Goal: Information Seeking & Learning: Learn about a topic

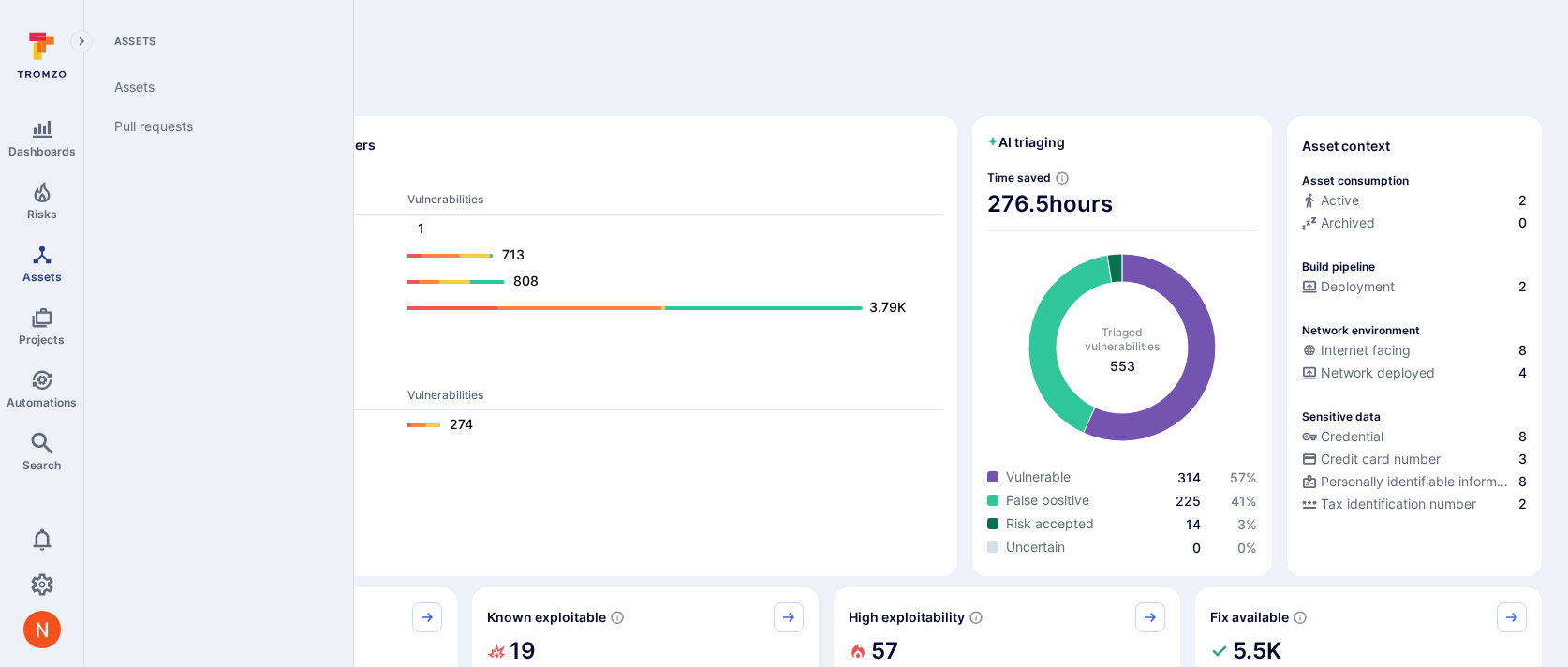
click at [43, 282] on span "Assets" at bounding box center [42, 277] width 40 height 14
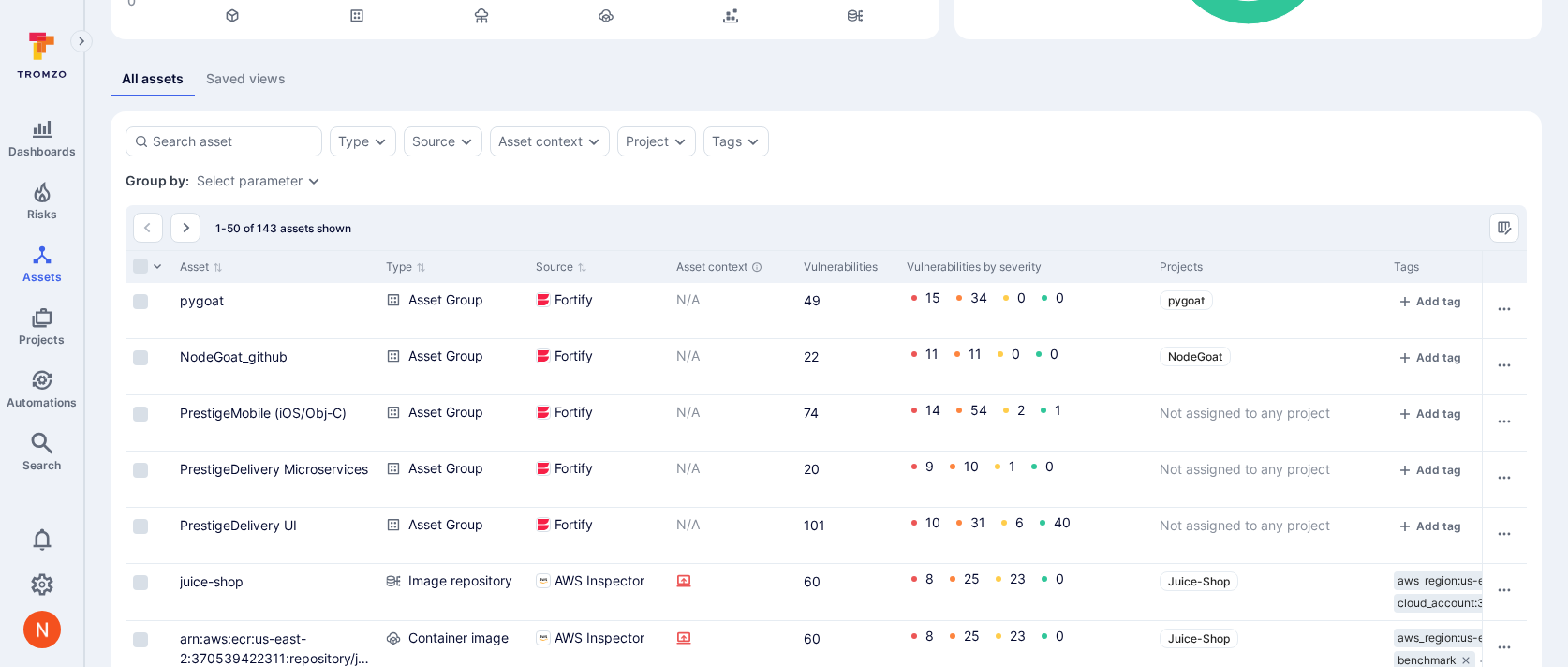
scroll to position [325, 0]
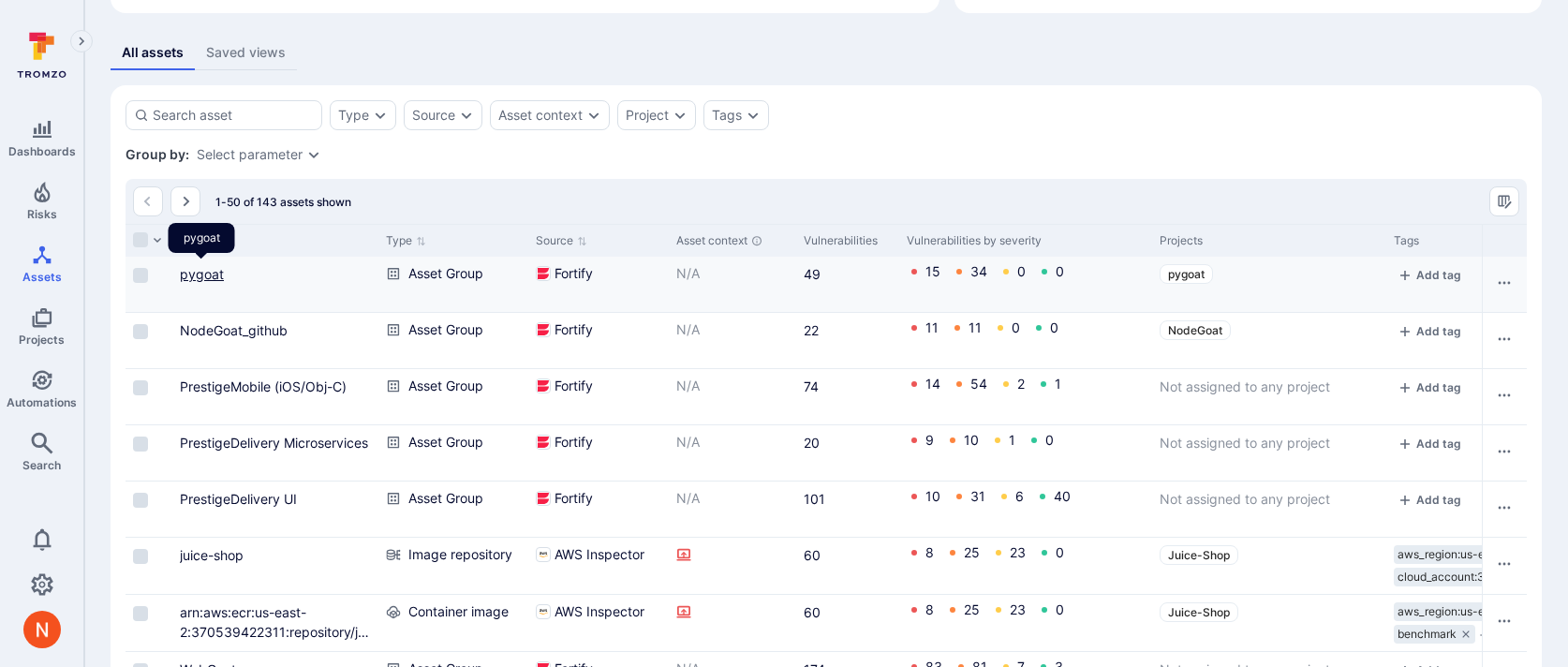
click at [206, 273] on link "pygoat" at bounding box center [201, 274] width 44 height 16
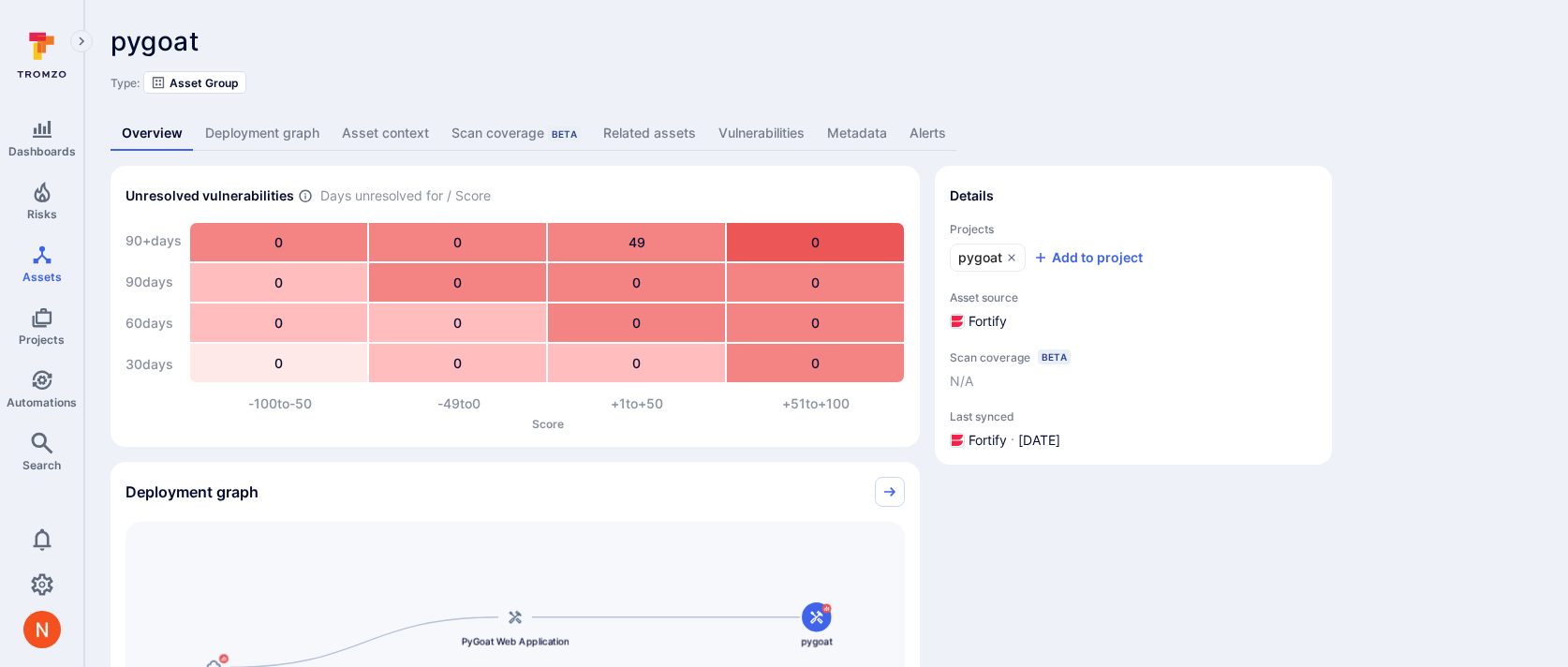
click at [675, 128] on link "Related assets" at bounding box center [650, 134] width 116 height 35
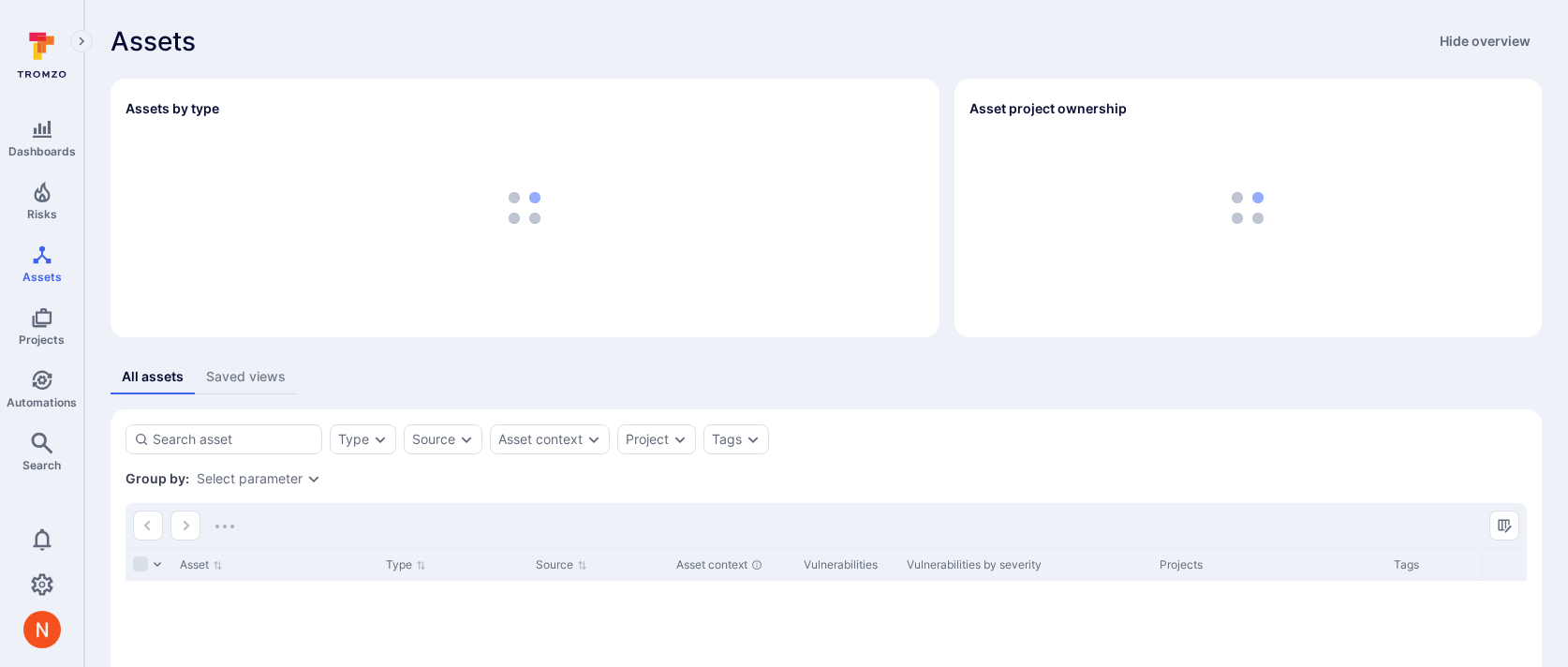
scroll to position [241, 0]
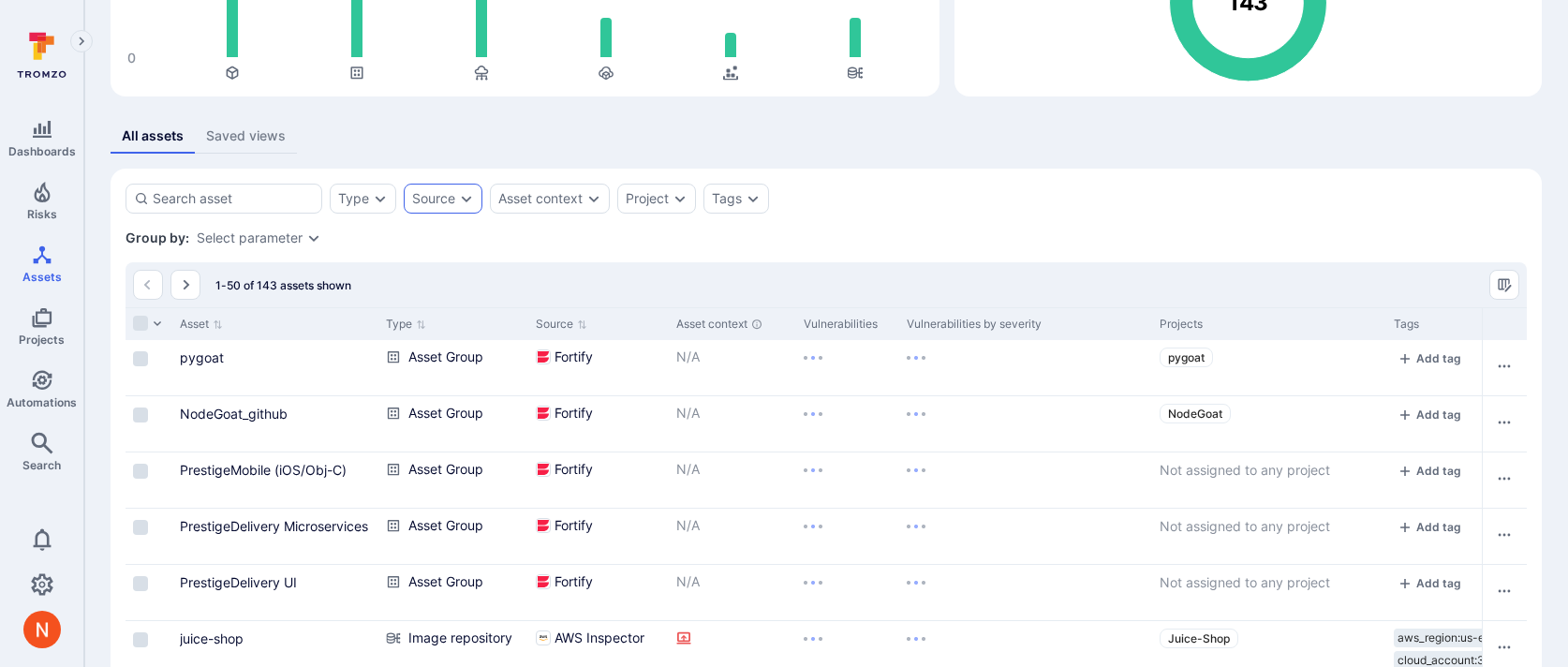
click at [470, 204] on icon "Expand dropdown" at bounding box center [467, 199] width 15 height 15
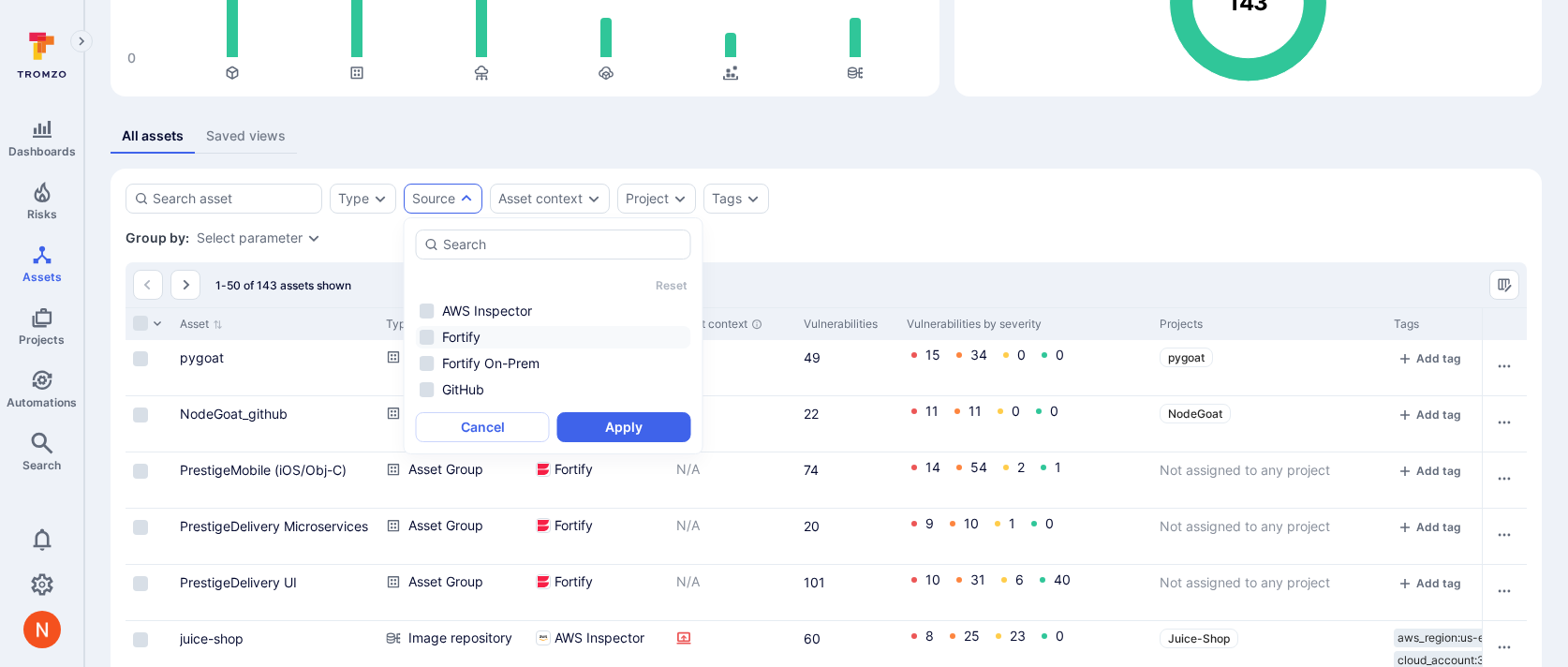
click at [509, 334] on li "Fortify" at bounding box center [553, 338] width 276 height 23
click at [626, 421] on button "Apply" at bounding box center [625, 427] width 134 height 30
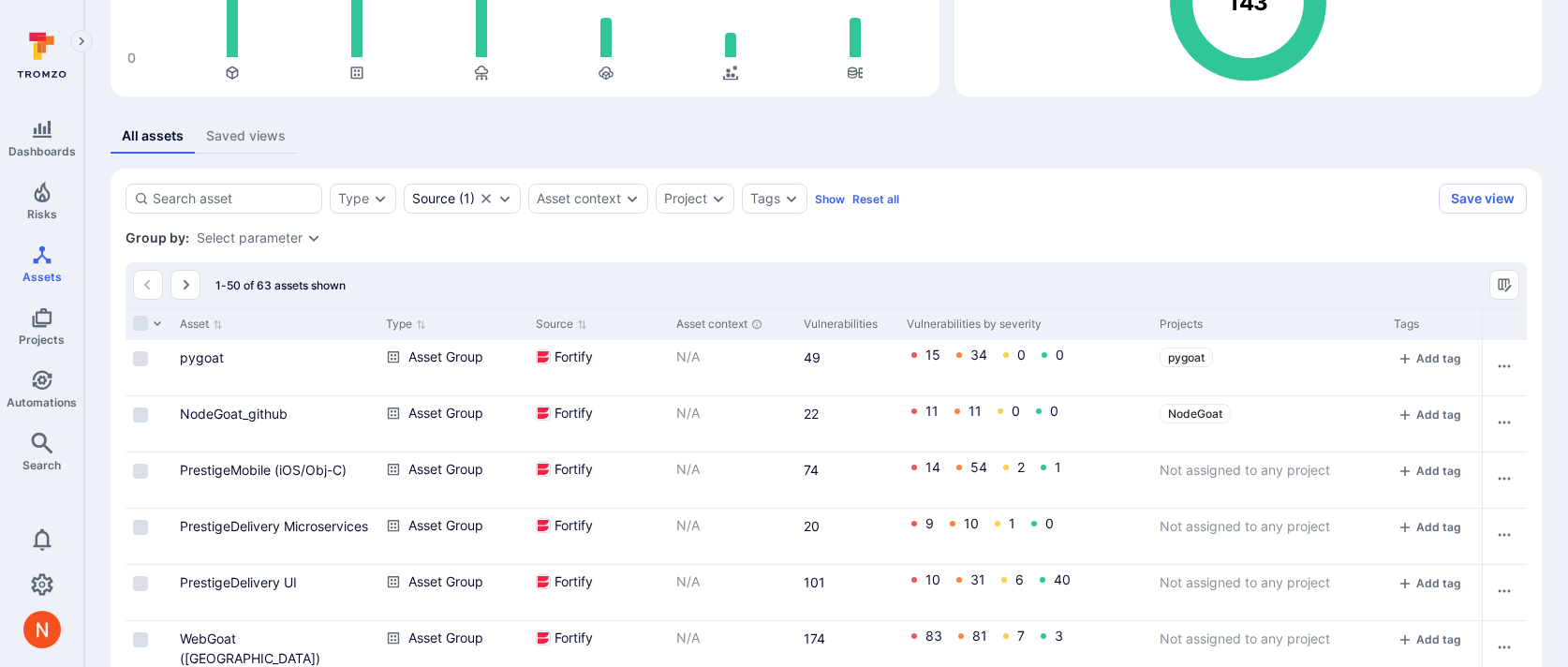
click at [263, 240] on div "Select parameter" at bounding box center [249, 238] width 106 height 15
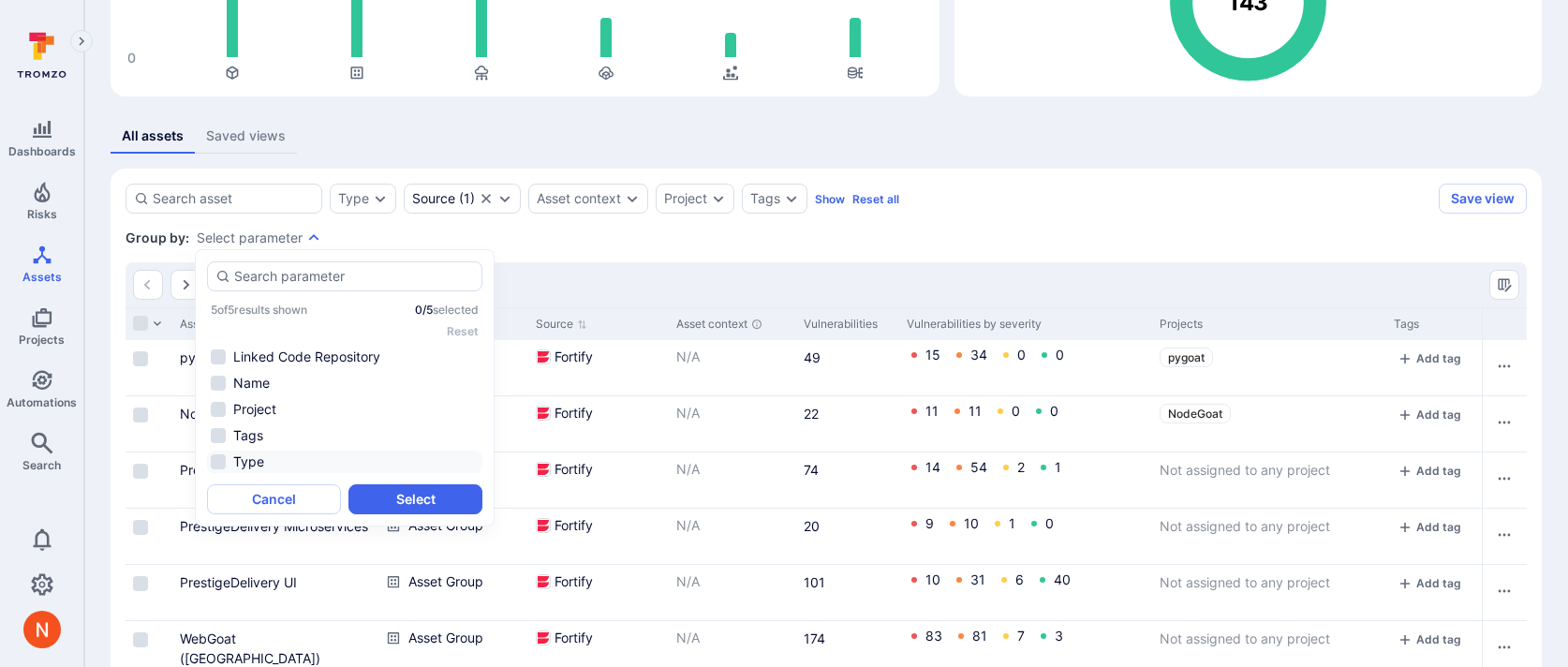
click at [270, 460] on li "Type" at bounding box center [344, 462] width 276 height 23
click at [398, 490] on button "Select" at bounding box center [416, 500] width 134 height 30
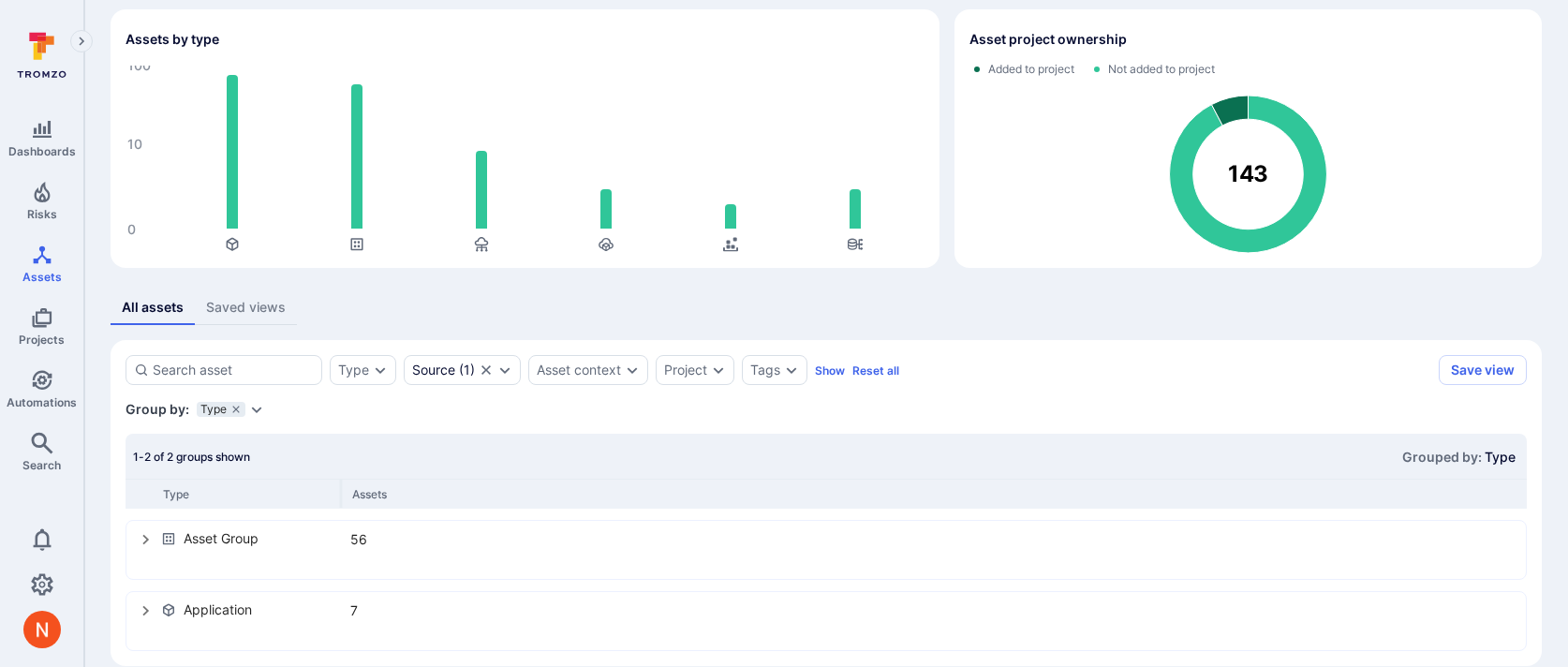
scroll to position [94, 0]
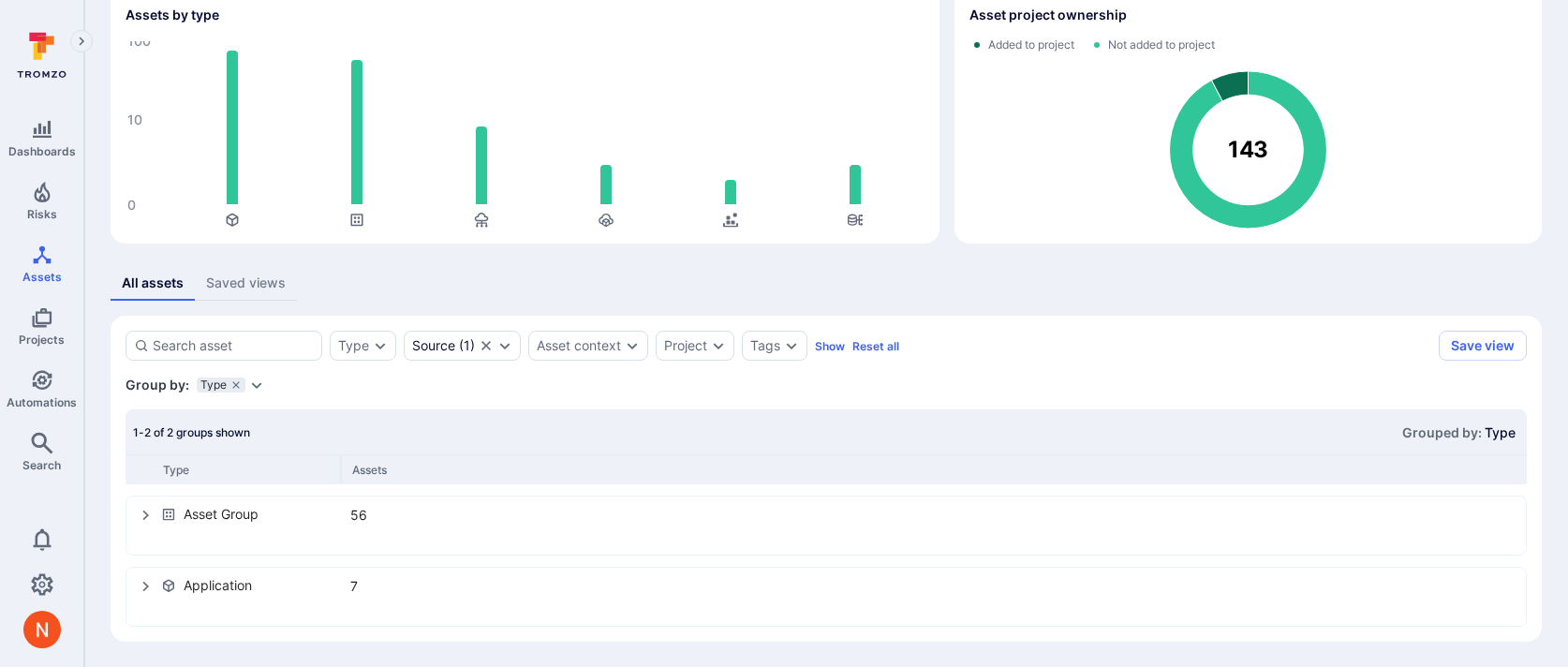
click at [145, 588] on icon "select group" at bounding box center [145, 587] width 7 height 10
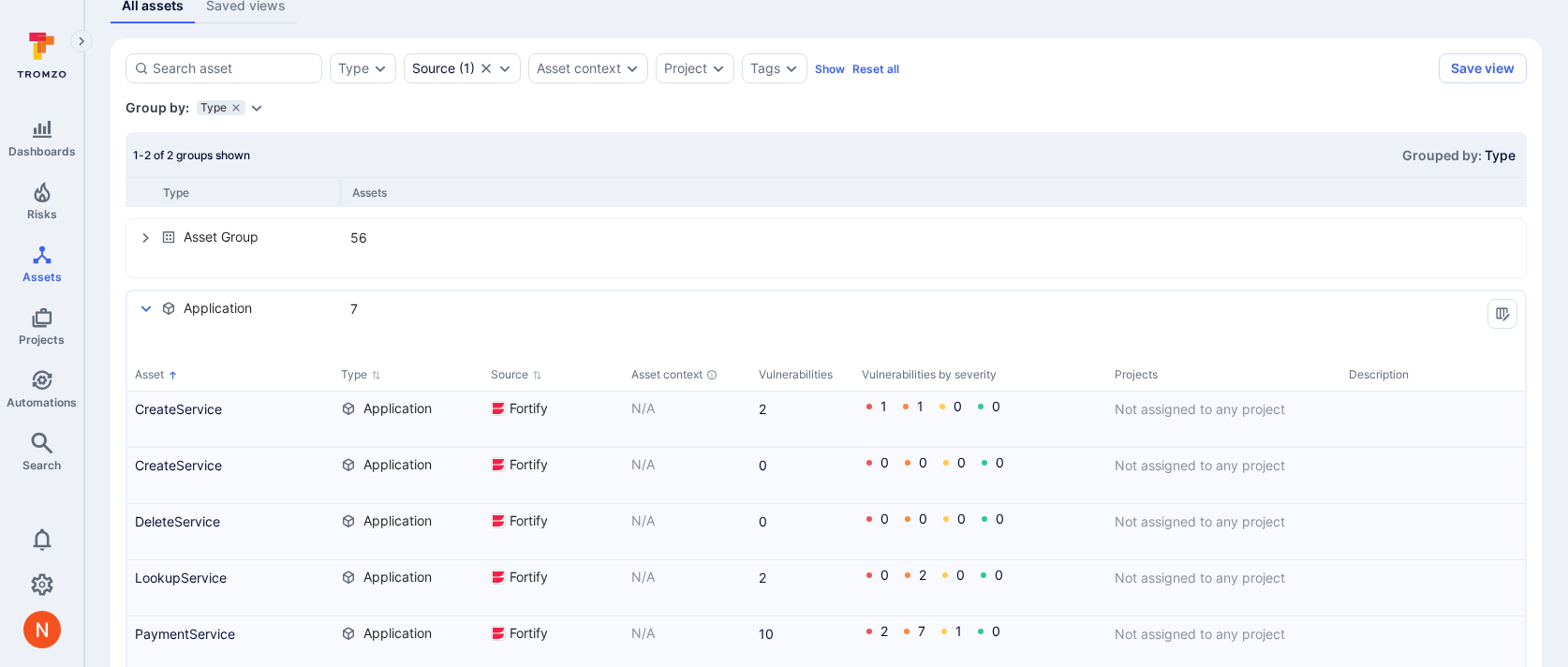
scroll to position [532, 0]
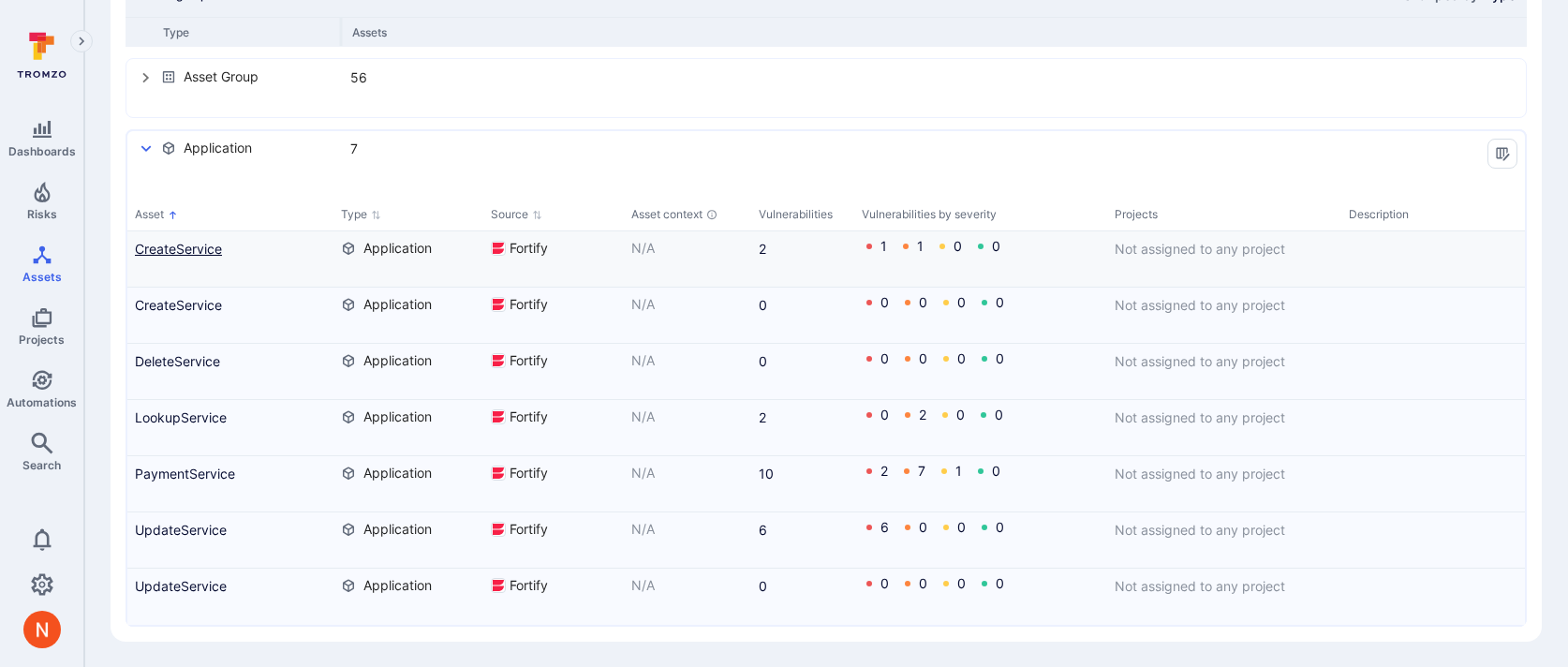
click at [199, 245] on link "CreateService" at bounding box center [230, 248] width 191 height 20
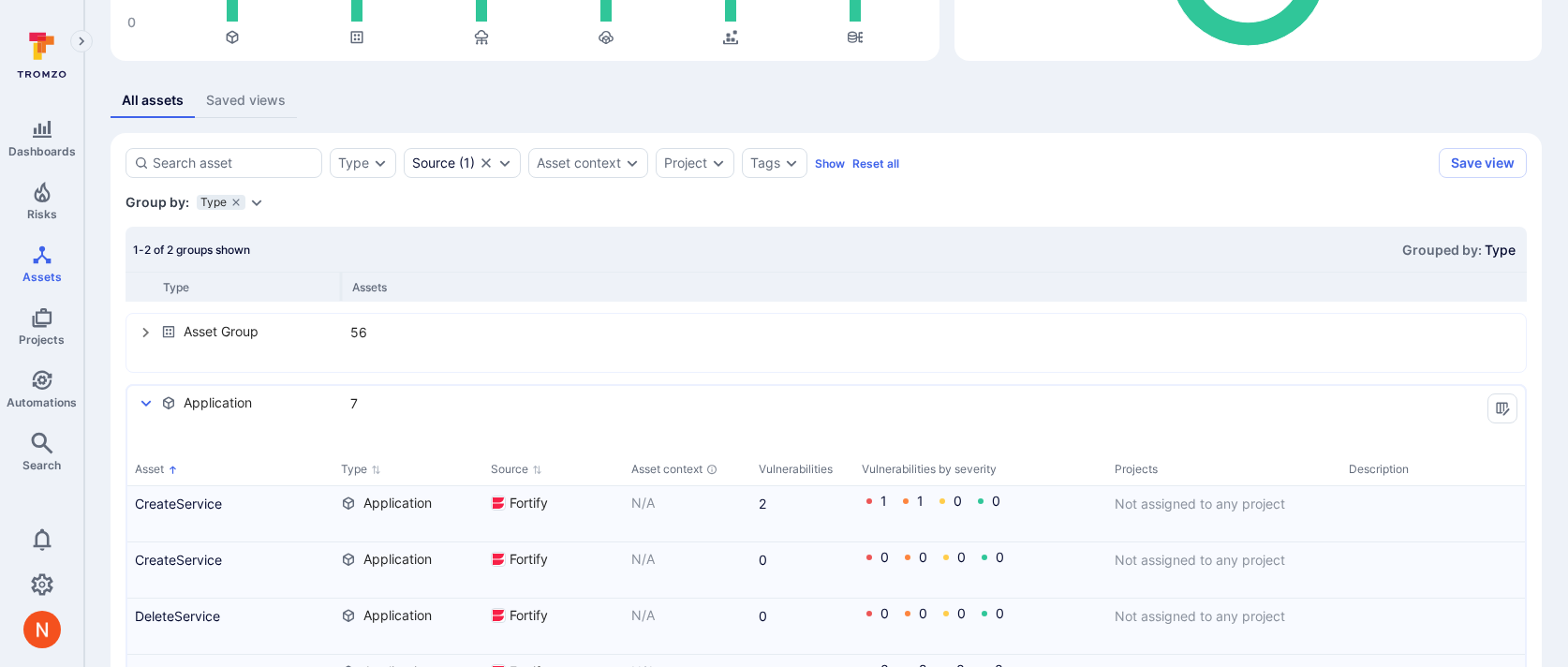
scroll to position [273, 0]
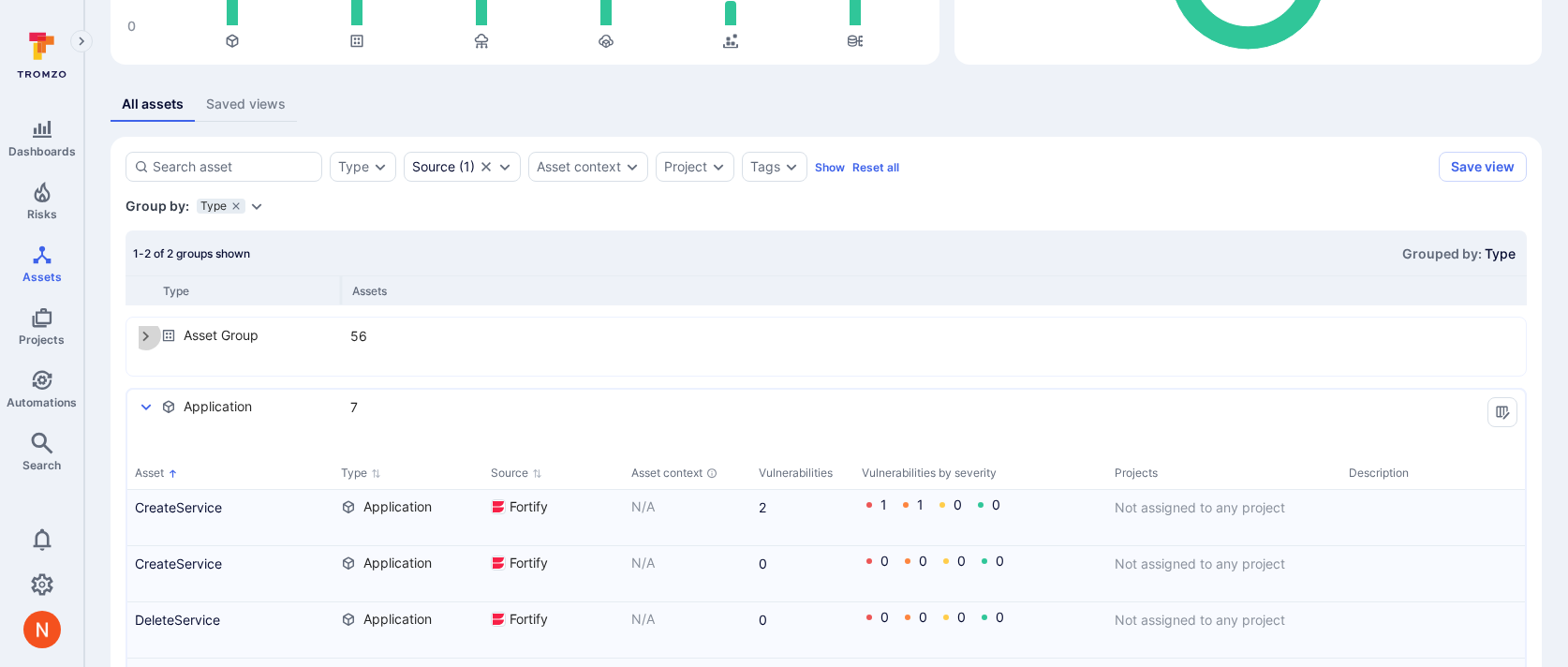
click at [154, 339] on button "select group" at bounding box center [146, 336] width 30 height 30
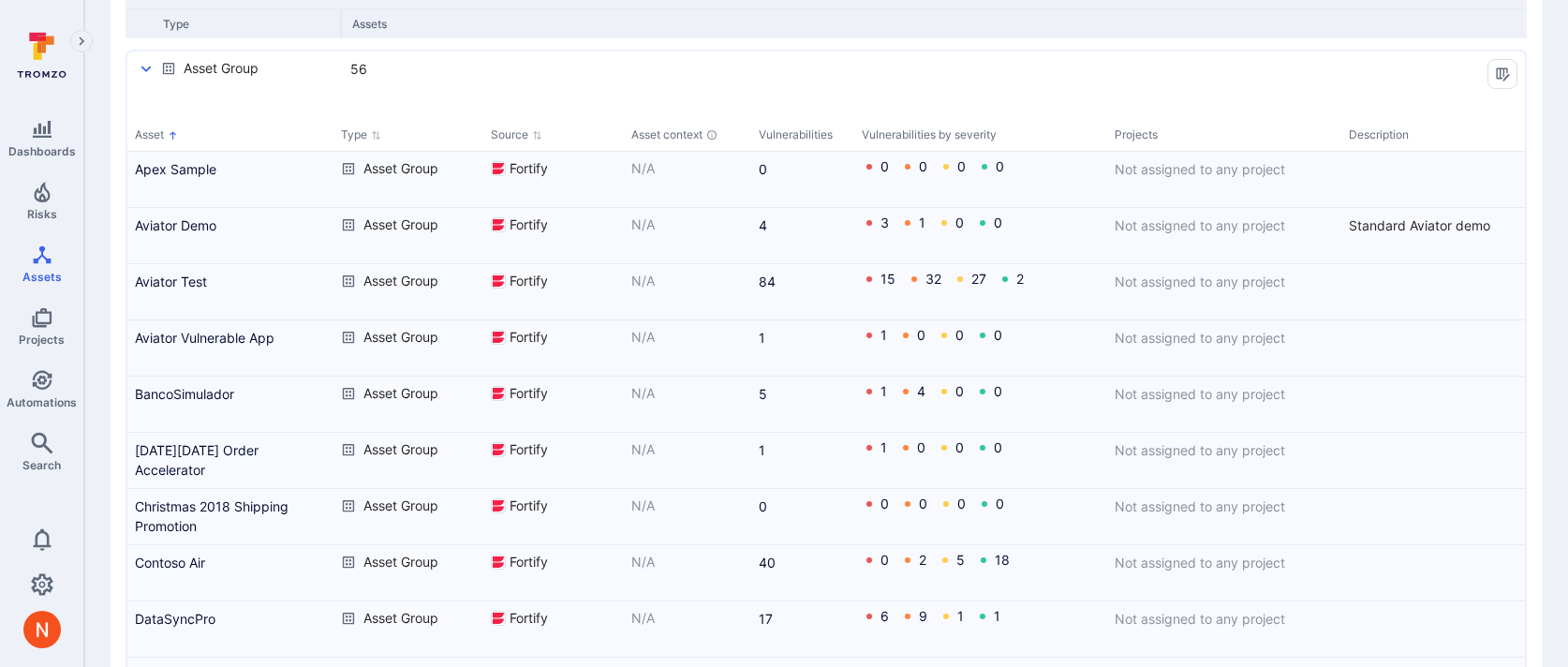
scroll to position [545, 0]
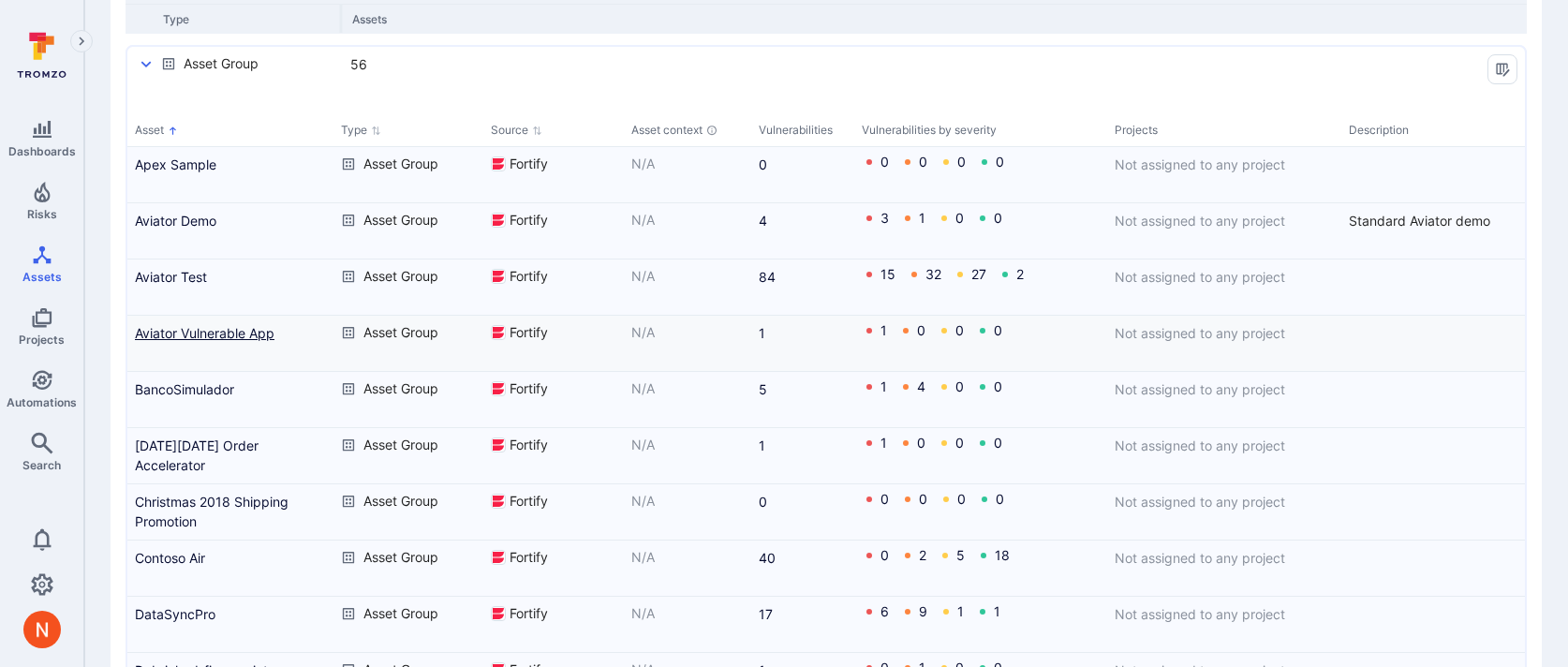
click at [193, 330] on link "Aviator Vulnerable App" at bounding box center [230, 333] width 191 height 20
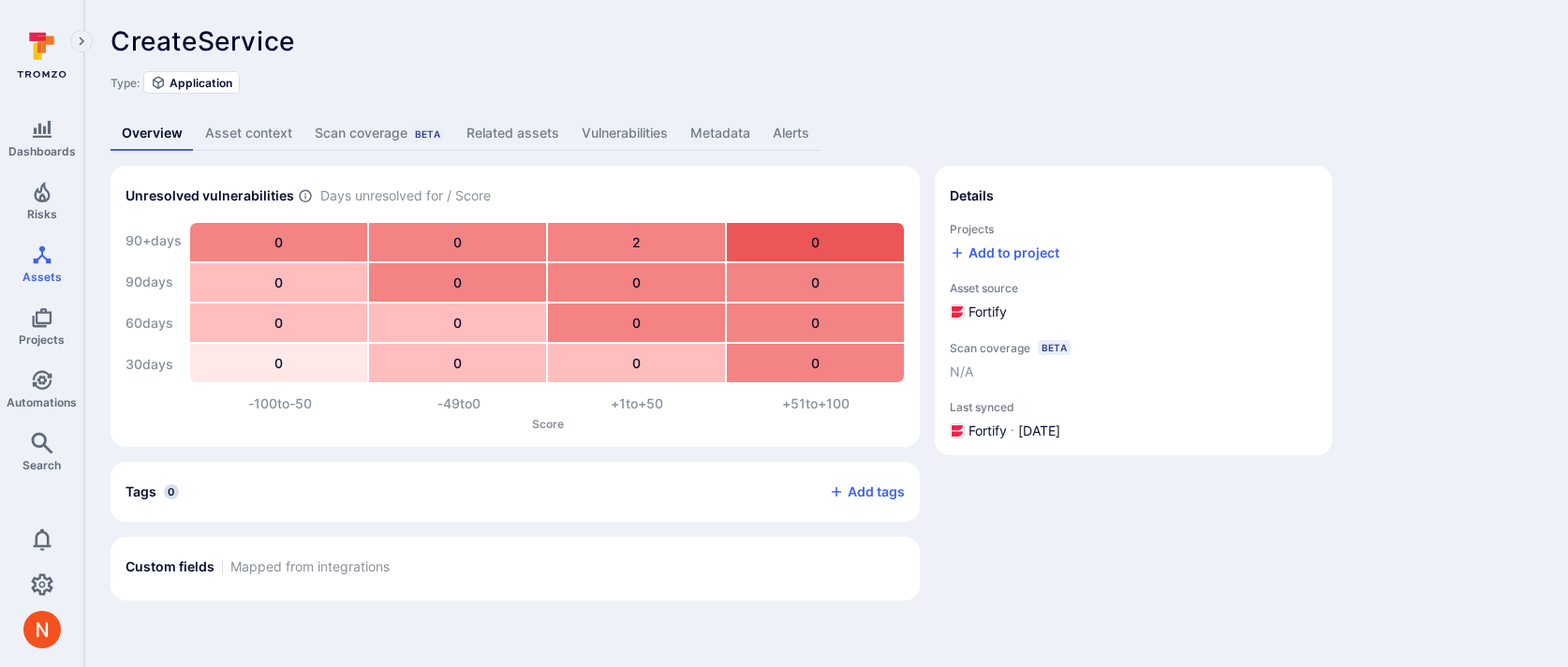
click at [537, 121] on link "Related assets" at bounding box center [513, 134] width 116 height 35
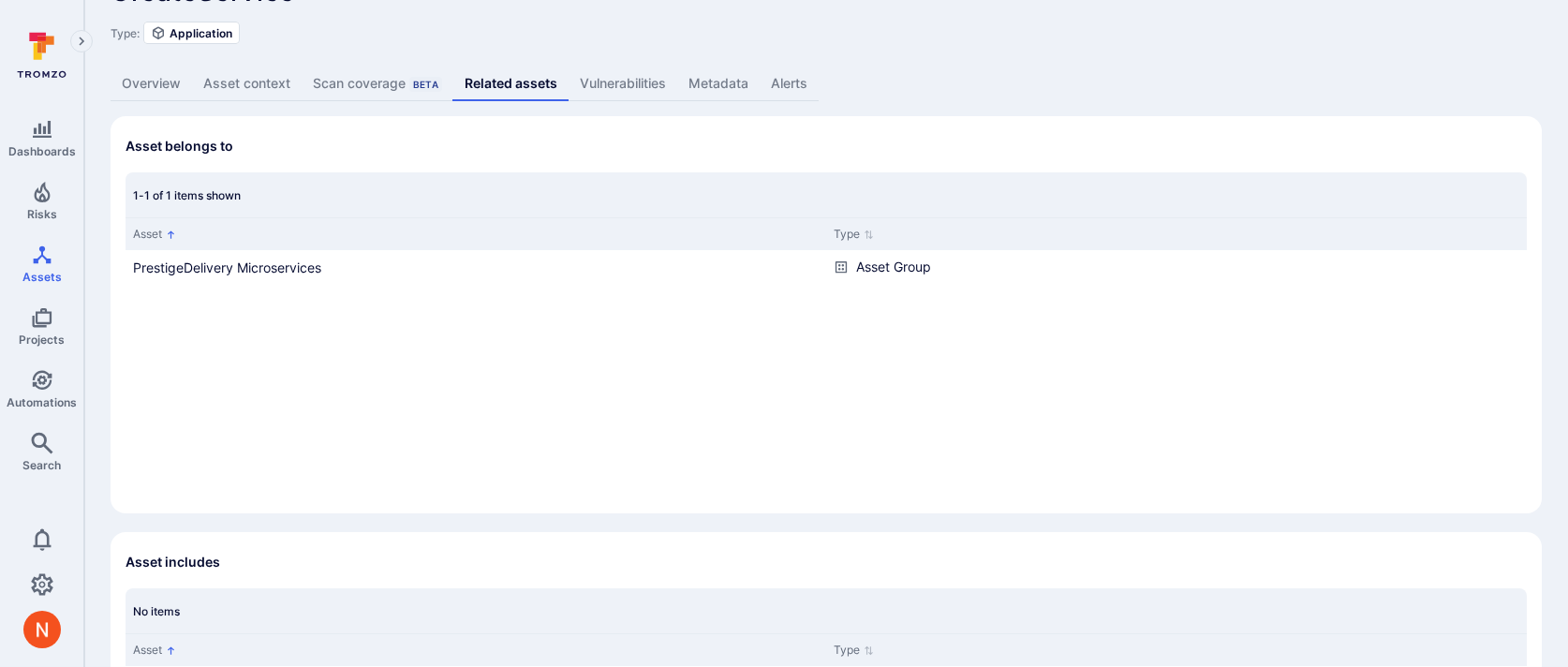
scroll to position [55, 0]
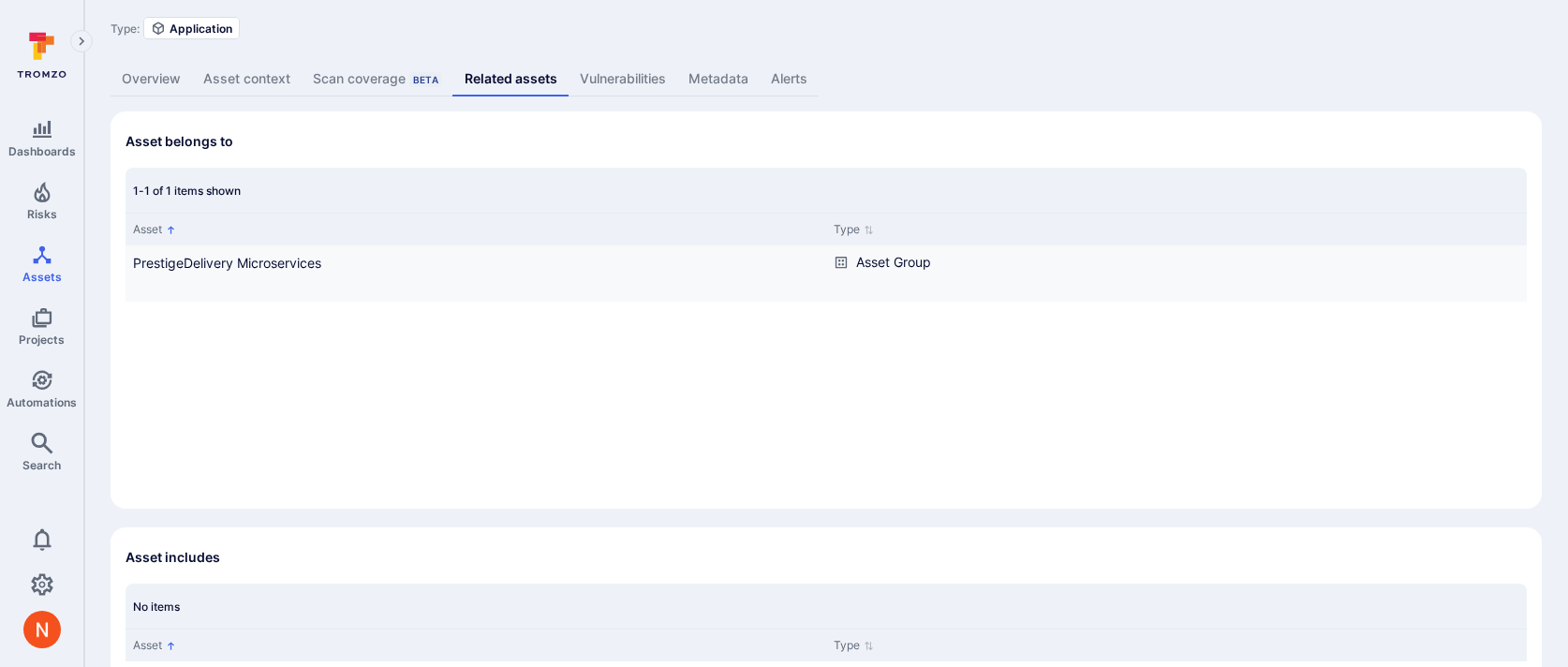
click at [175, 250] on div "PrestigeDelivery Microservices" at bounding box center [475, 274] width 701 height 56
click at [175, 257] on link "PrestigeDelivery Microservices" at bounding box center [227, 262] width 188 height 16
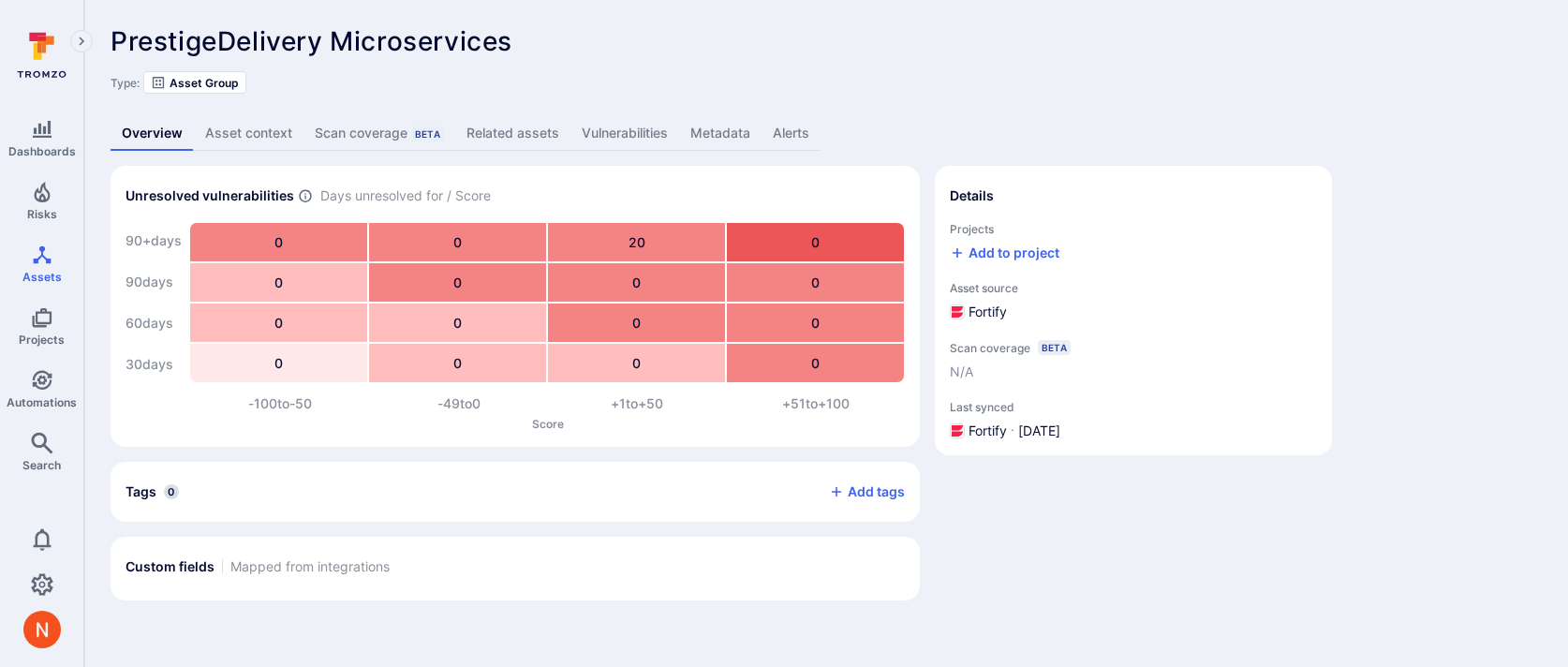
click at [721, 135] on link "Metadata" at bounding box center [721, 134] width 83 height 35
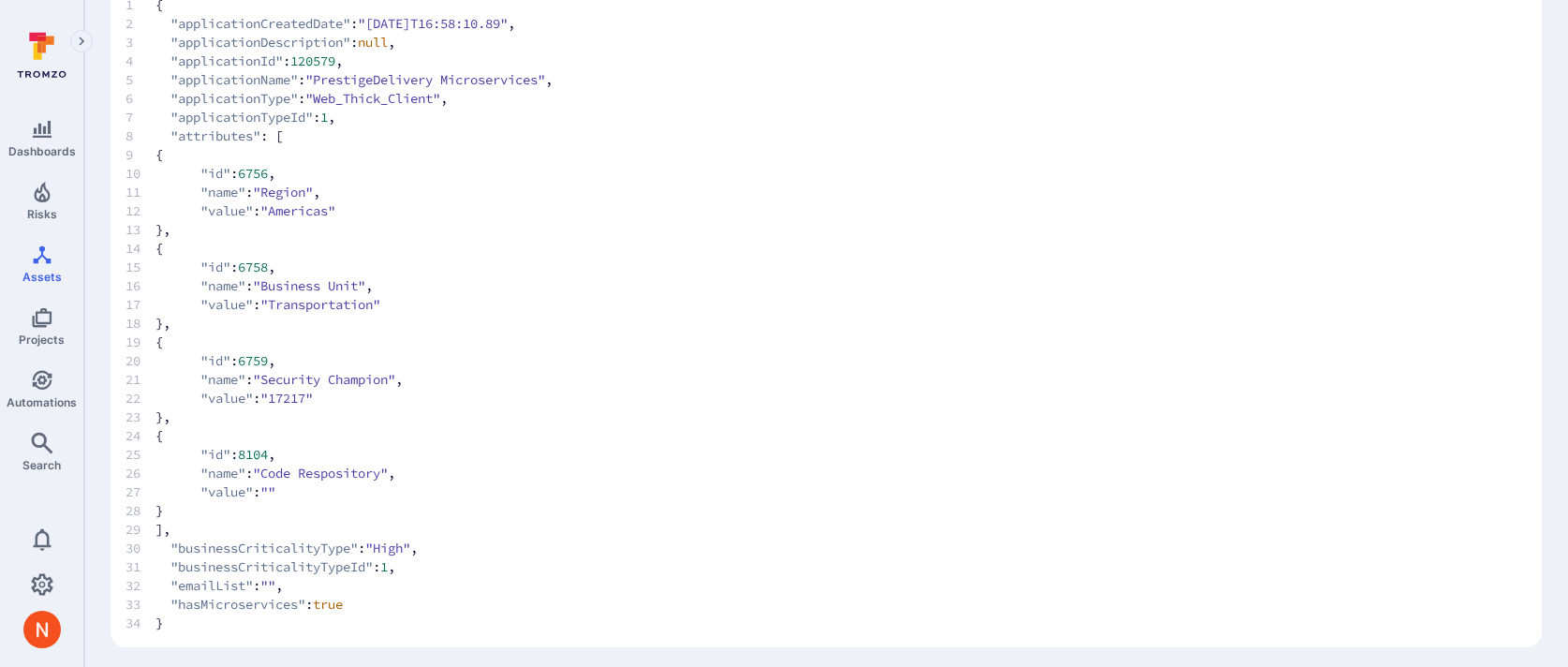
scroll to position [192, 0]
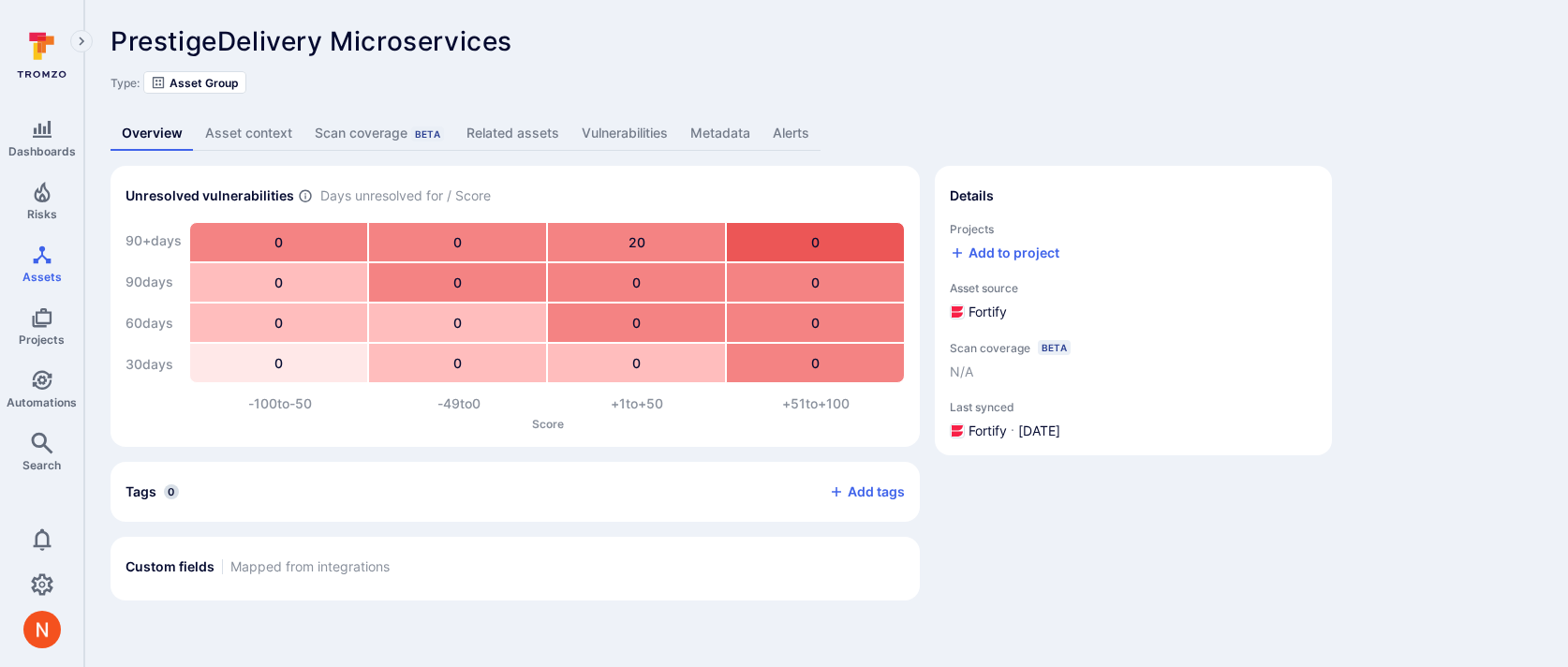
click at [719, 117] on link "Metadata" at bounding box center [721, 134] width 83 height 35
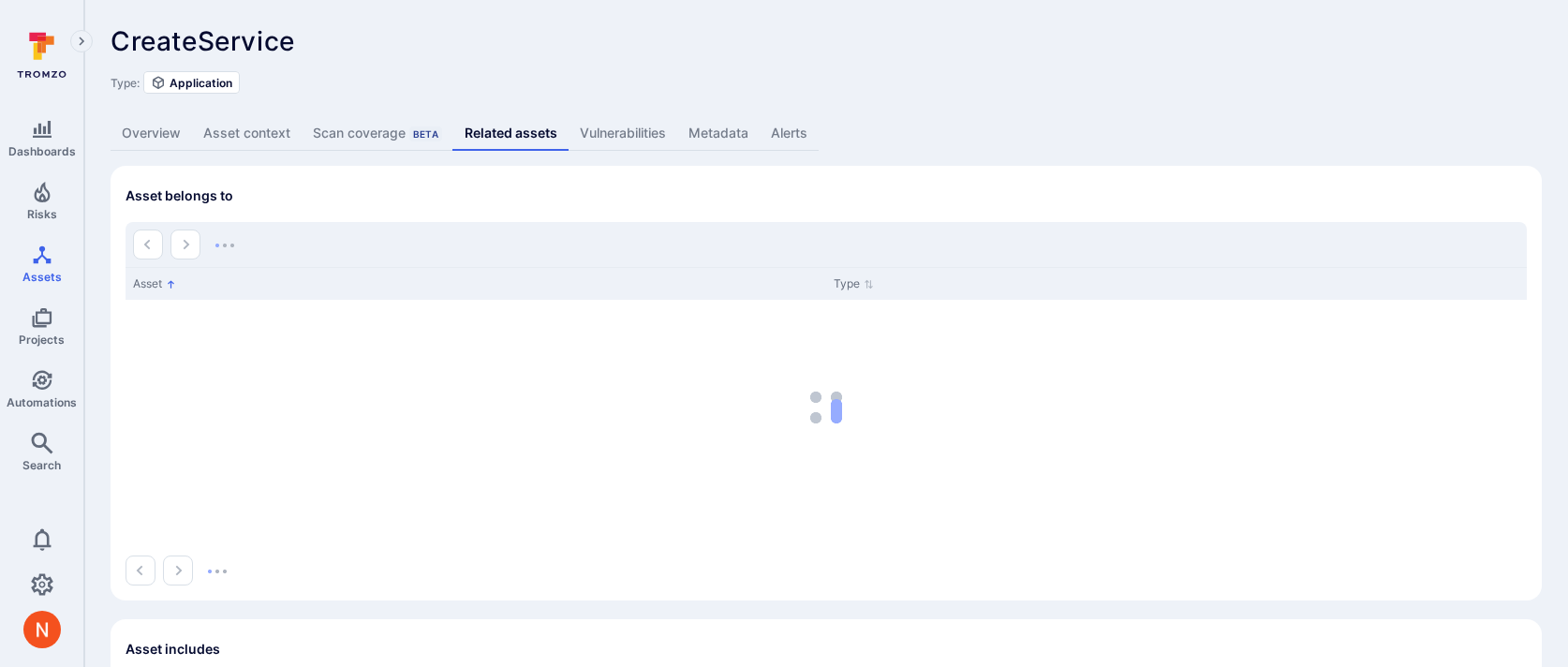
scroll to position [55, 0]
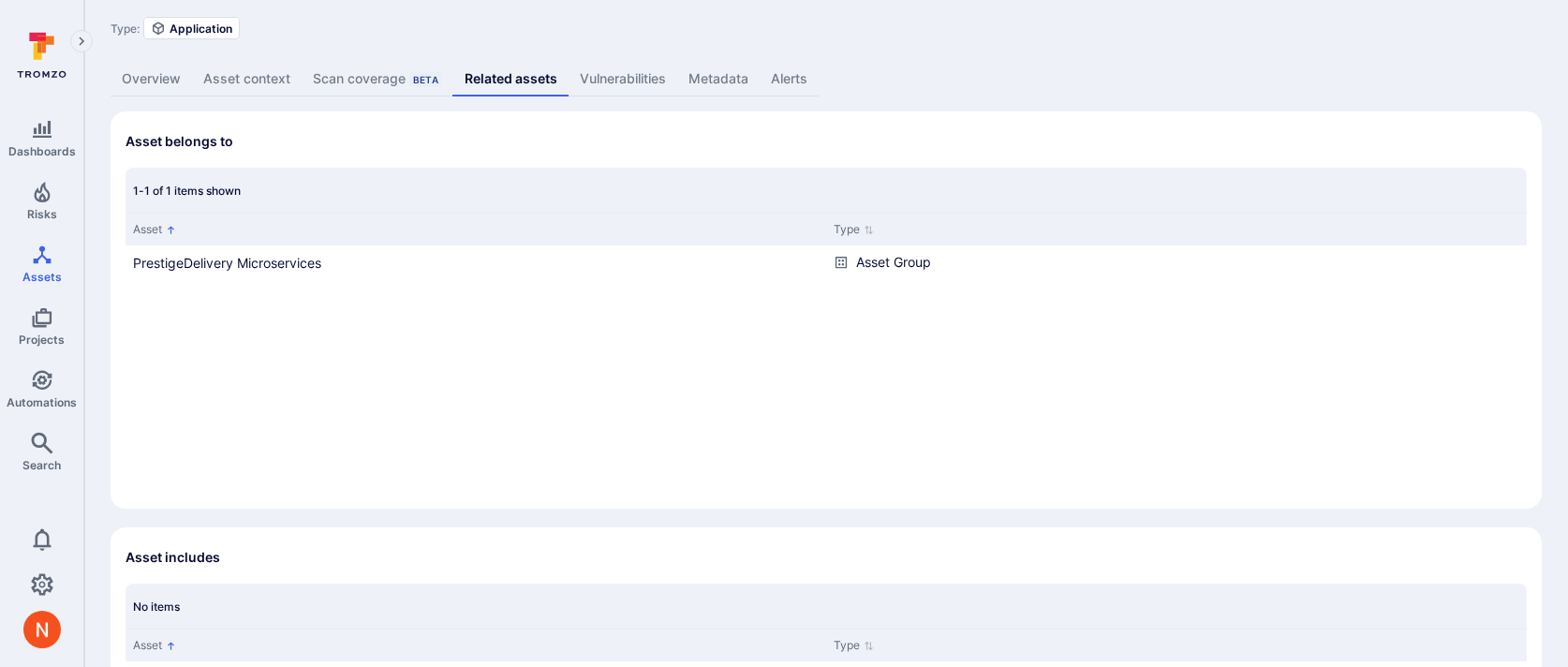
click at [719, 59] on div "CreateService ... Show more Type: Application Overview Asset context Scan cover…" at bounding box center [827, 448] width 1484 height 1006
click at [715, 73] on link "Metadata" at bounding box center [719, 79] width 83 height 35
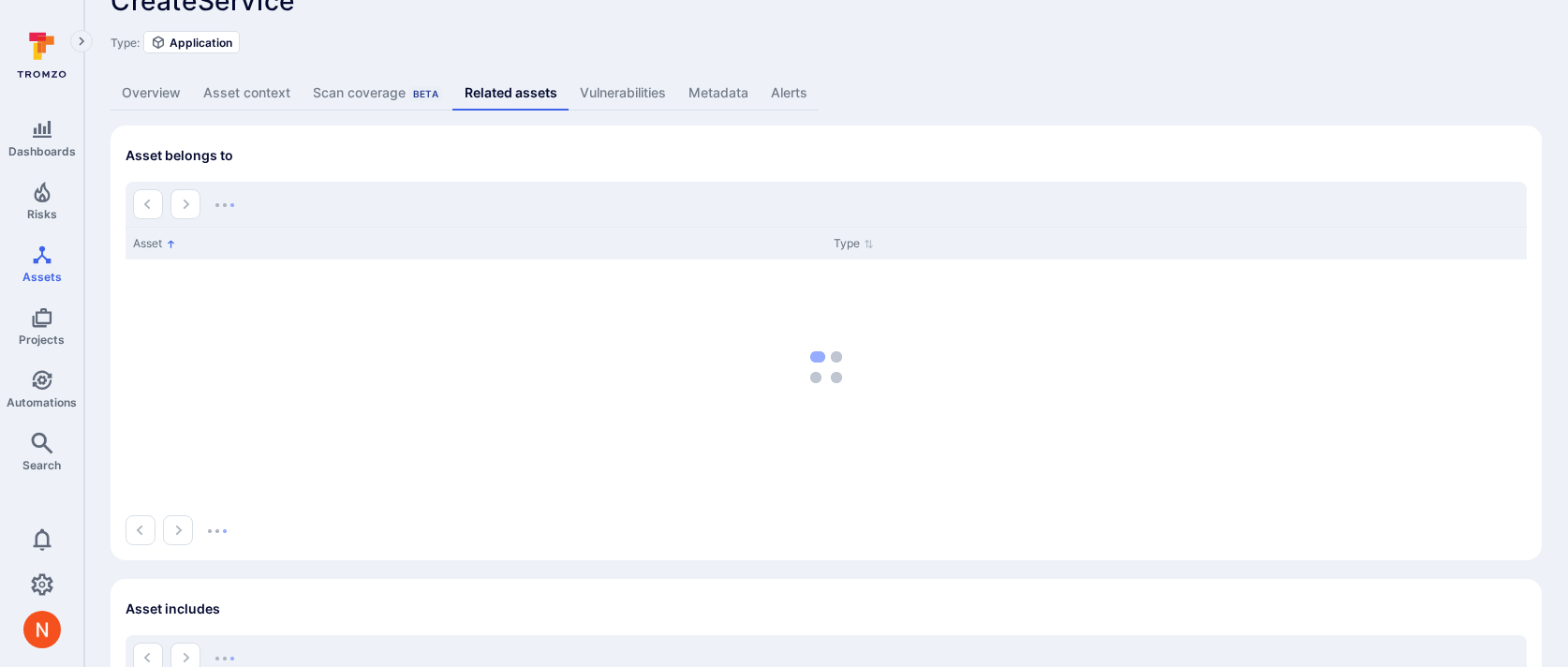
scroll to position [55, 0]
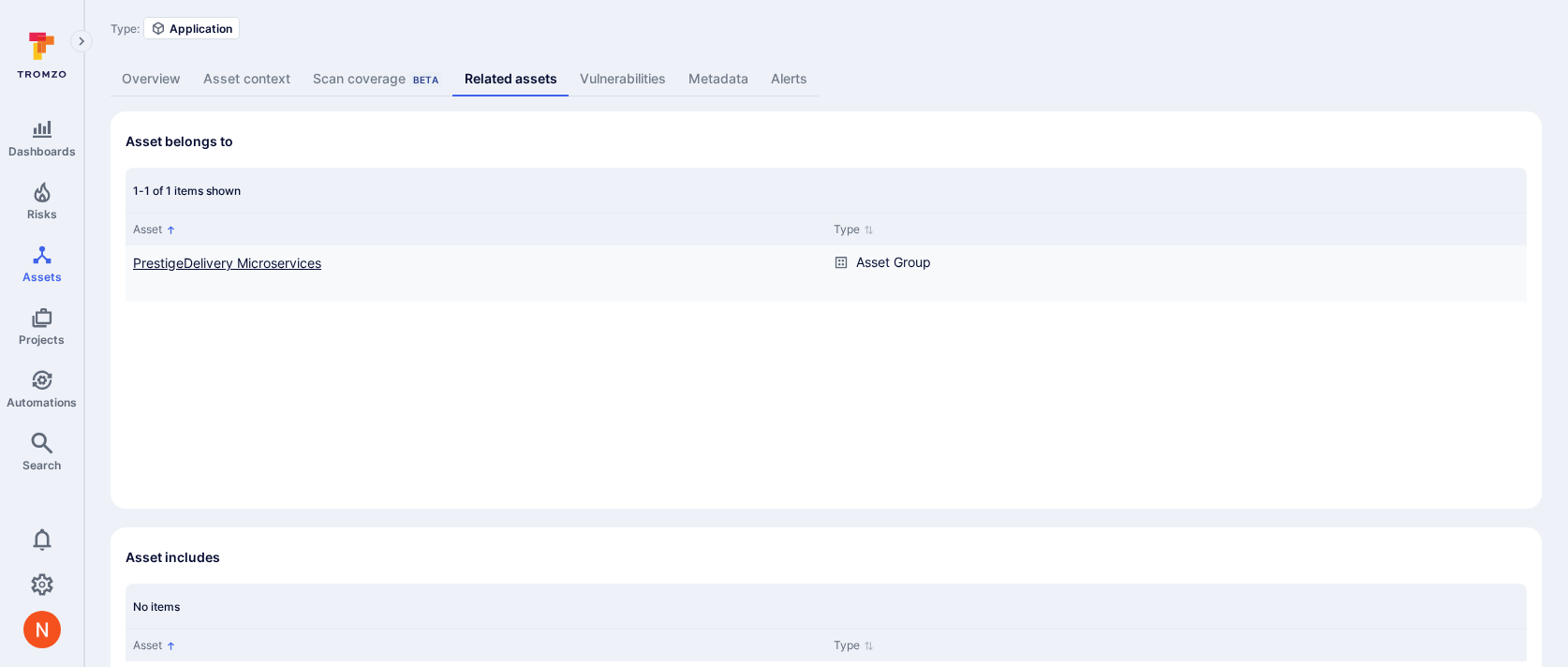
click at [243, 262] on link "PrestigeDelivery Microservices" at bounding box center [227, 262] width 188 height 16
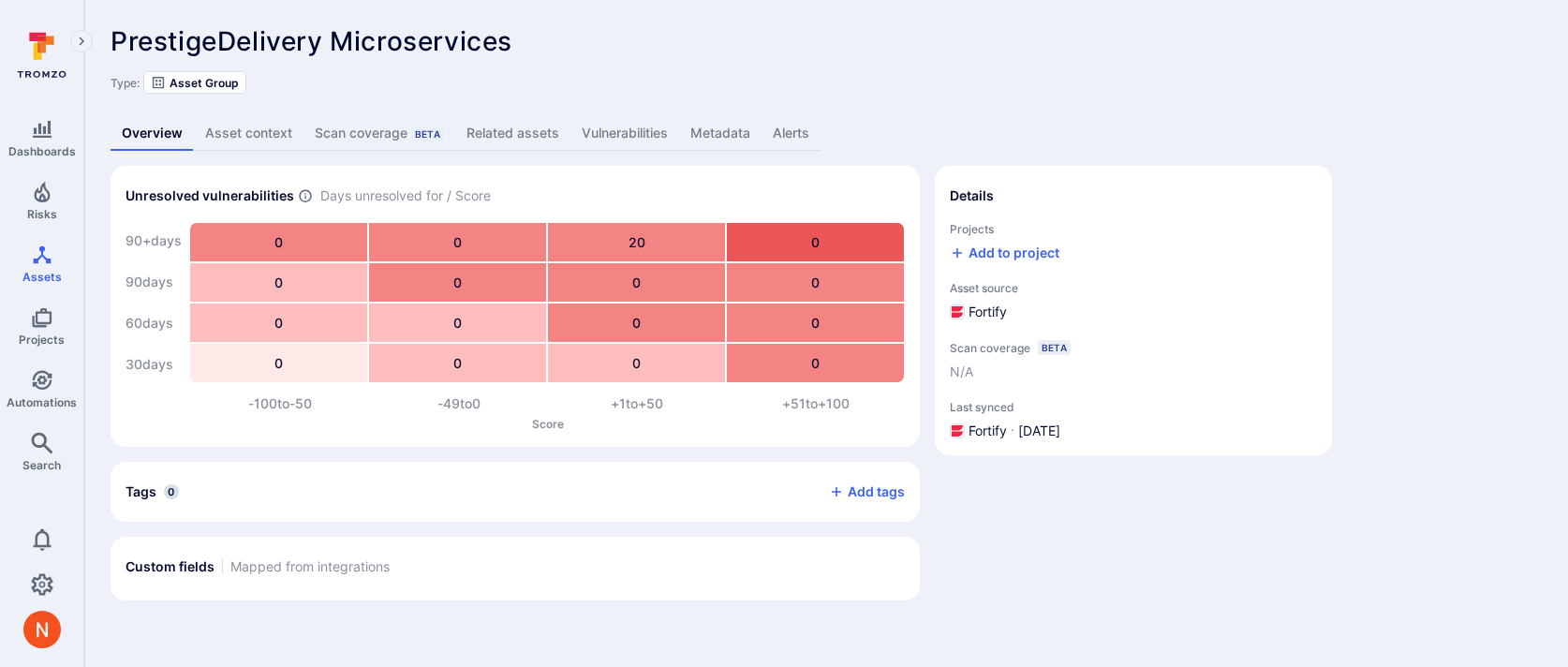
click at [764, 135] on link "Alerts" at bounding box center [791, 134] width 59 height 35
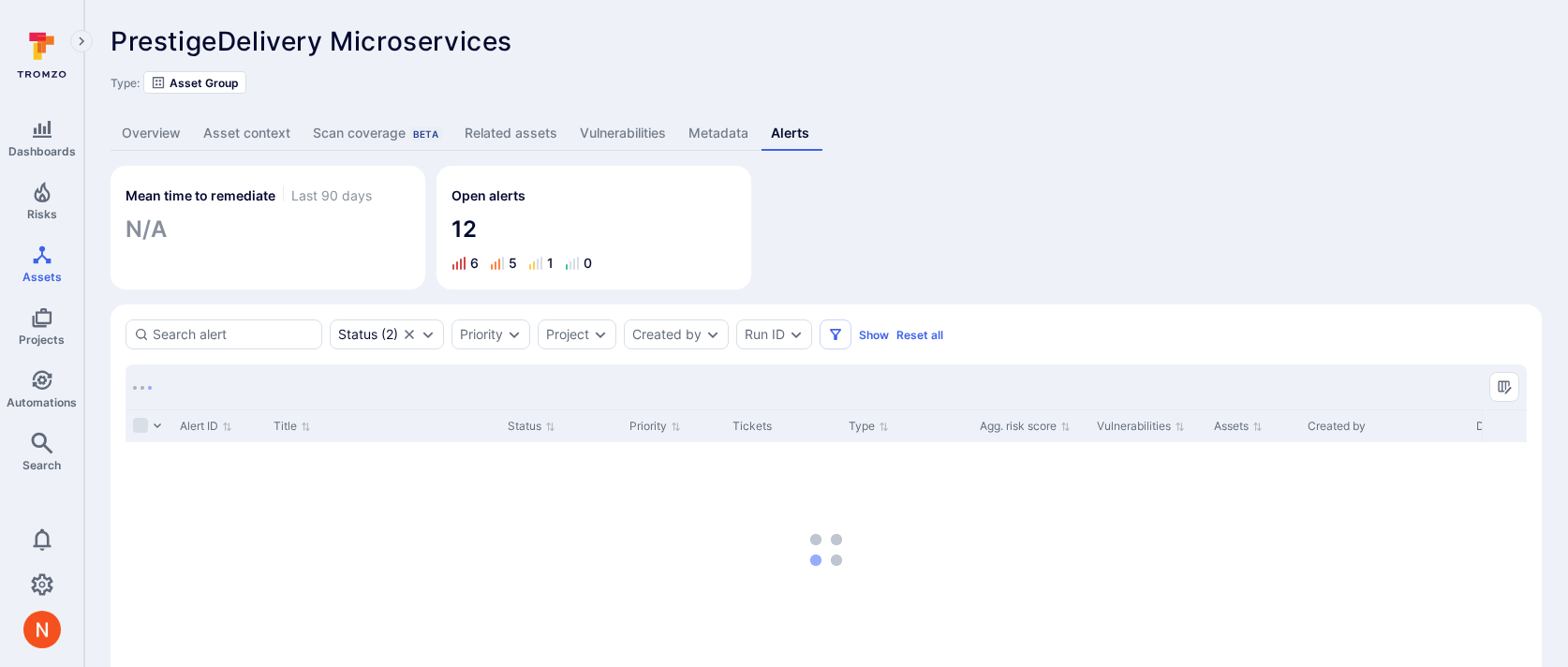
click at [718, 133] on link "Metadata" at bounding box center [719, 134] width 83 height 35
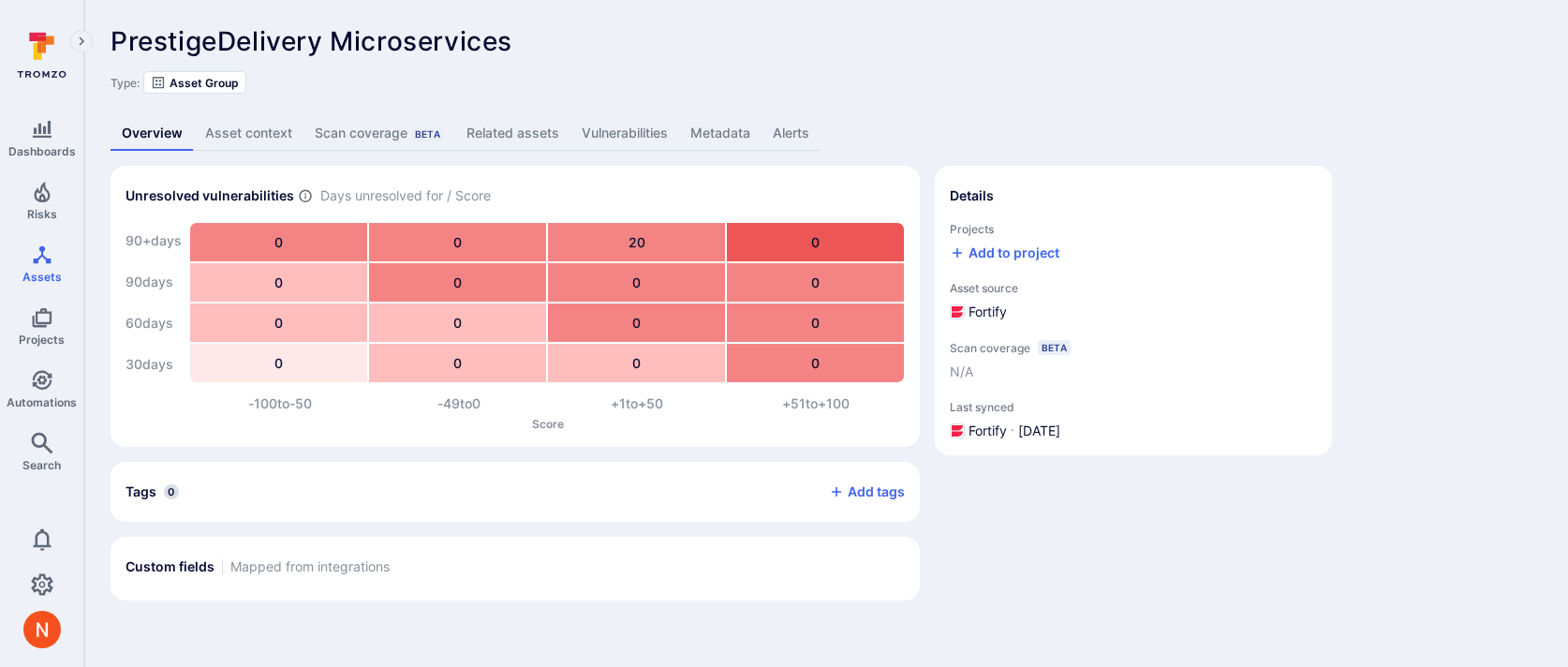
click at [723, 125] on link "Metadata" at bounding box center [721, 134] width 83 height 35
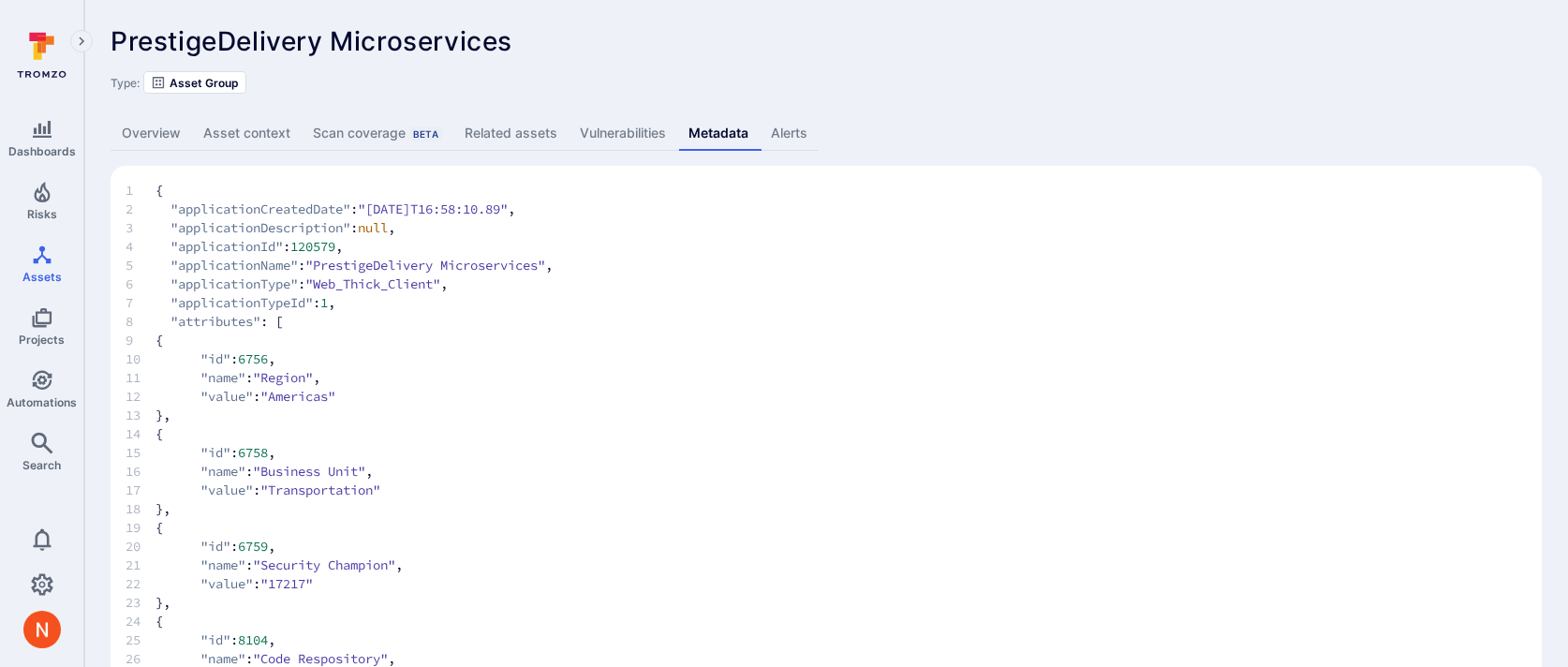
click at [524, 128] on link "Related assets" at bounding box center [511, 134] width 116 height 35
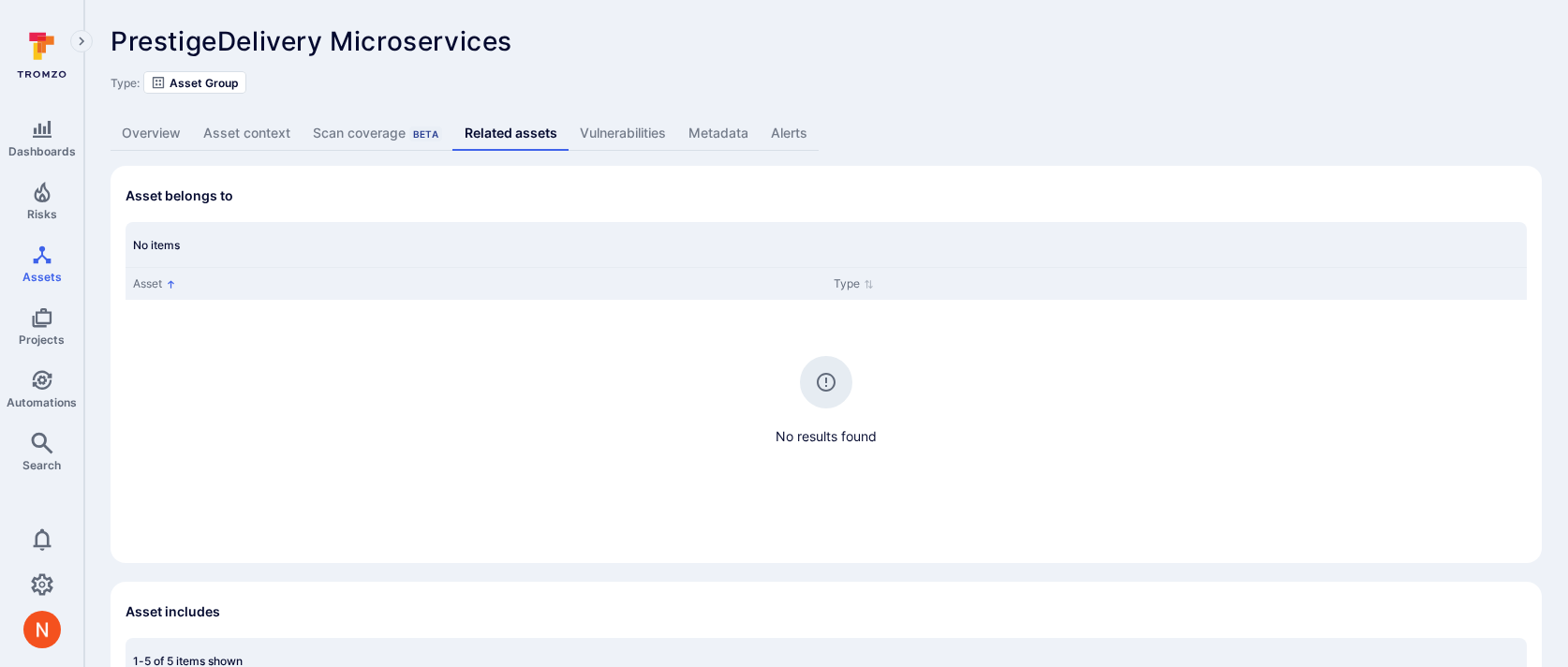
scroll to position [371, 0]
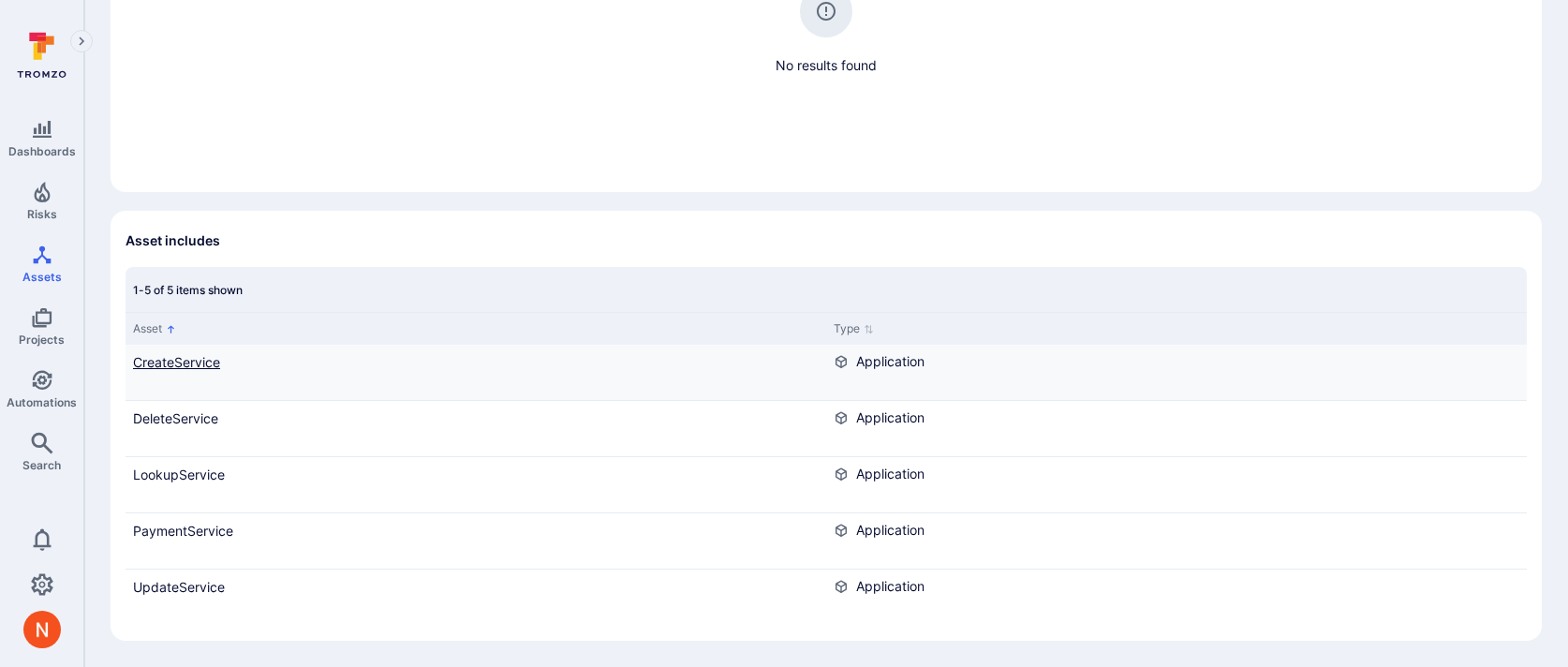
click at [177, 355] on link "CreateService" at bounding box center [176, 362] width 87 height 16
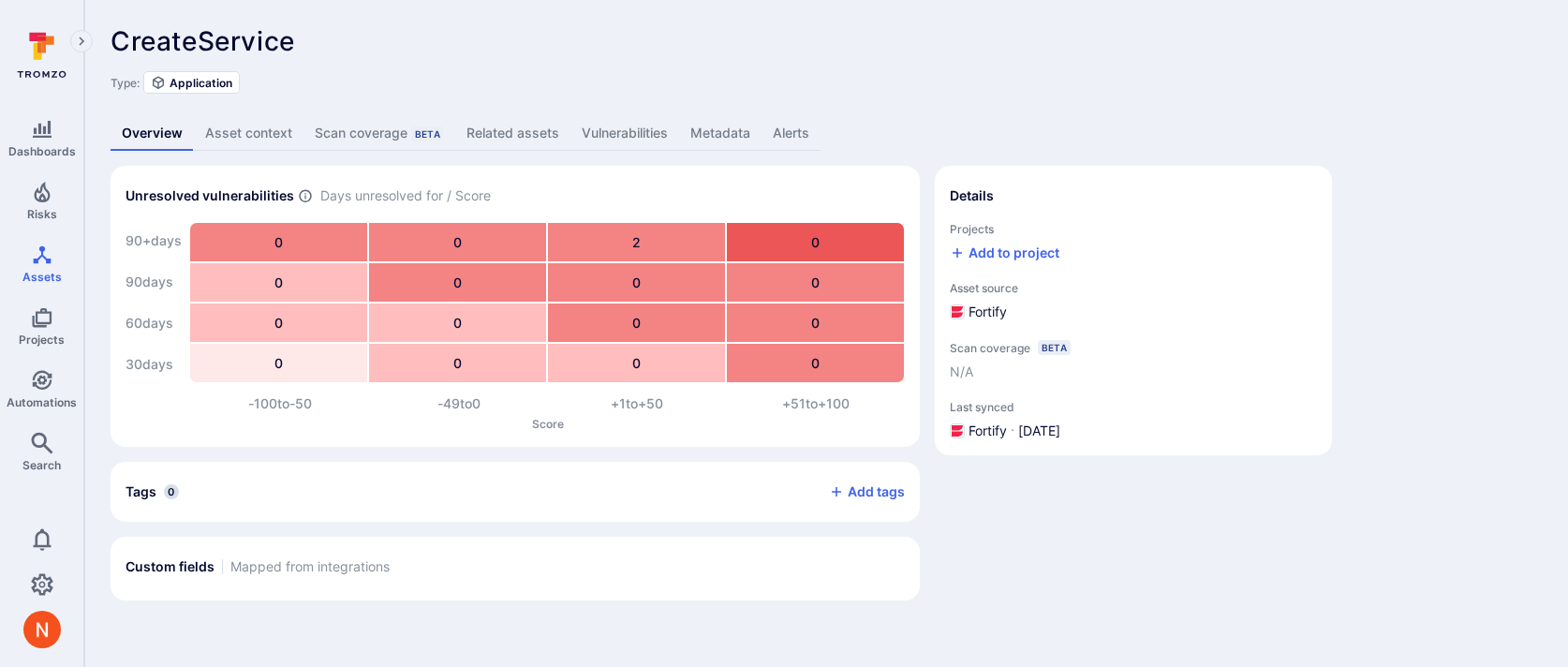
click at [703, 123] on link "Metadata" at bounding box center [721, 134] width 83 height 35
click at [623, 123] on link "Vulnerabilities" at bounding box center [626, 134] width 109 height 35
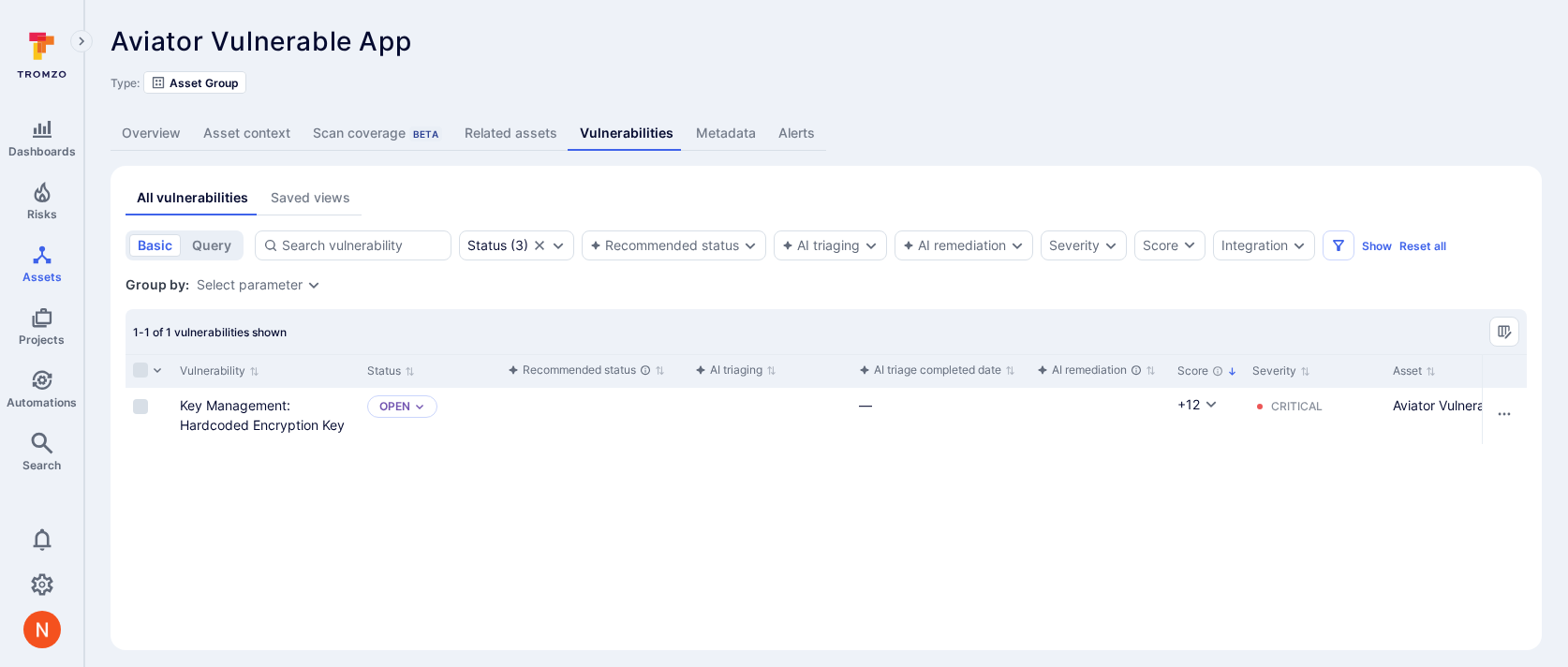
click at [699, 128] on link "Metadata" at bounding box center [726, 134] width 83 height 35
